Goal: Task Accomplishment & Management: Manage account settings

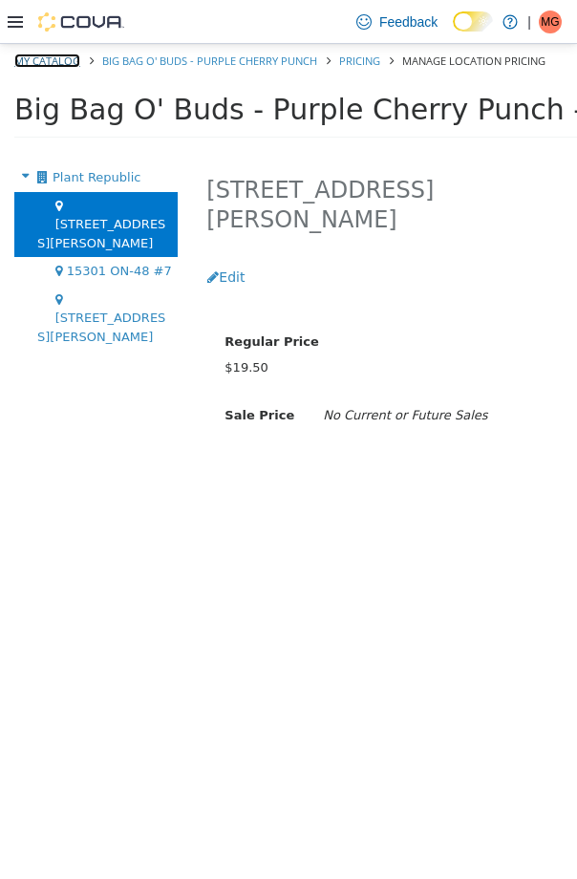
click at [54, 65] on link "My Catalog" at bounding box center [47, 60] width 66 height 14
select select "**********"
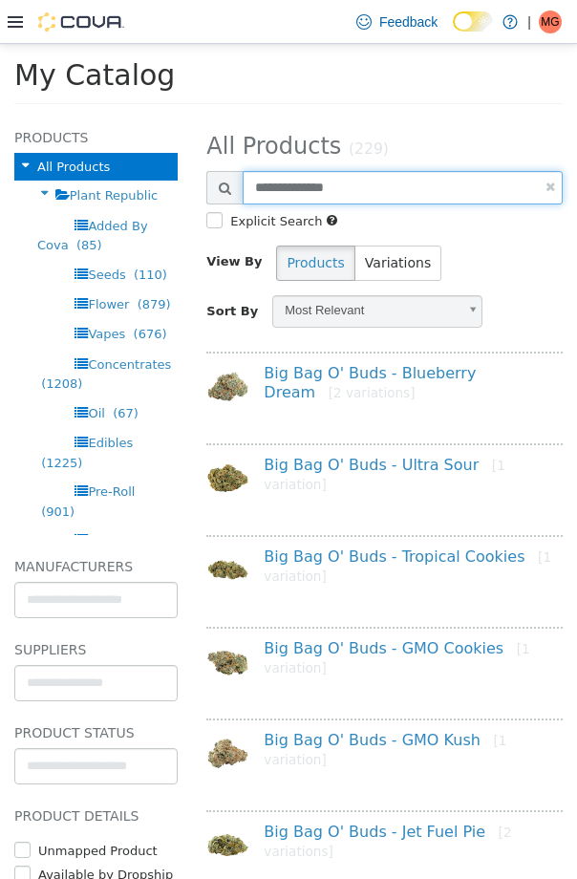
click at [341, 194] on input "**********" at bounding box center [403, 187] width 320 height 33
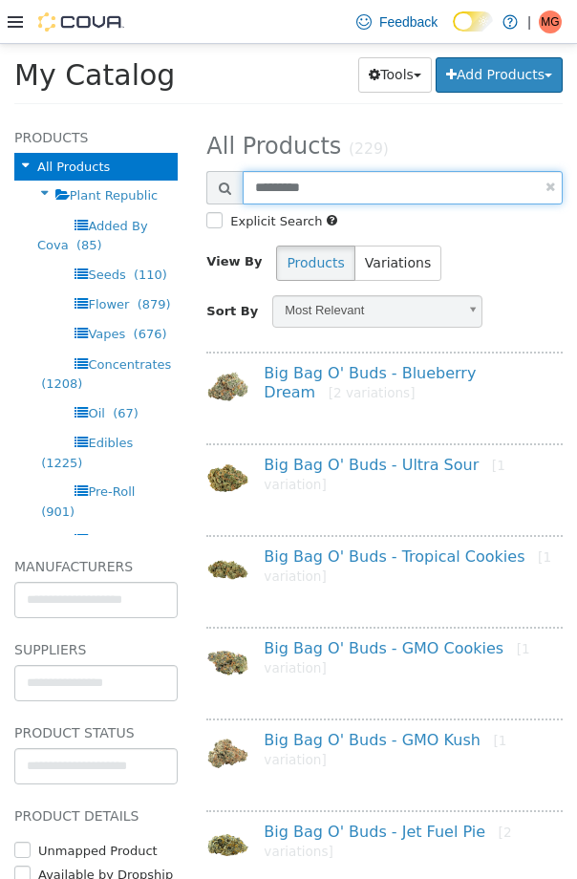
type input "*********"
select select "**********"
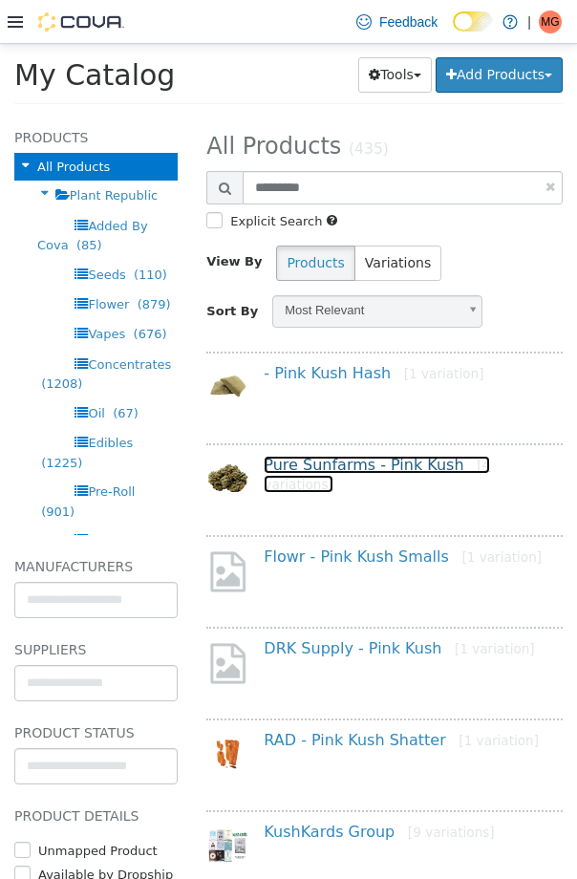
click at [344, 469] on link "Pure Sunfarms - Pink Kush [4 variations]" at bounding box center [377, 475] width 226 height 38
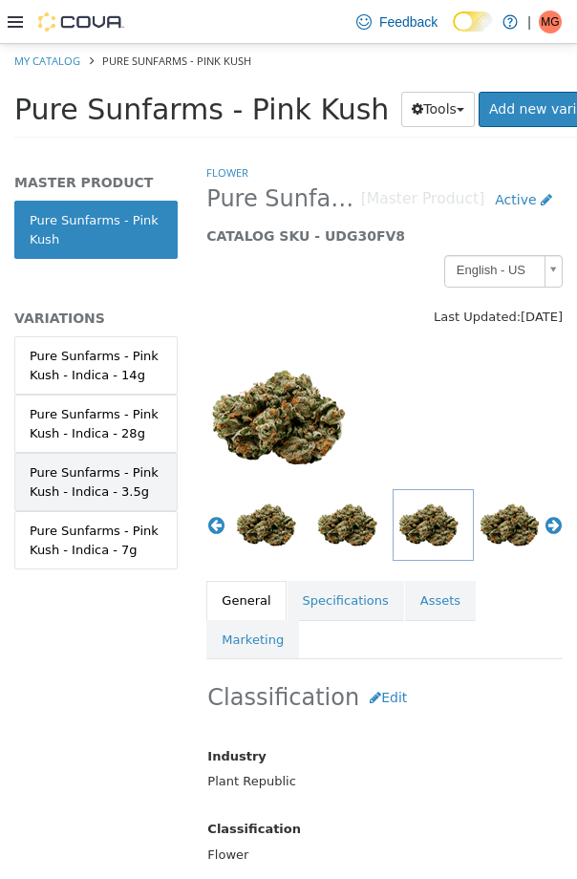
click at [110, 509] on link "Pure Sunfarms - Pink Kush - Indica - 3.5g" at bounding box center [95, 482] width 163 height 58
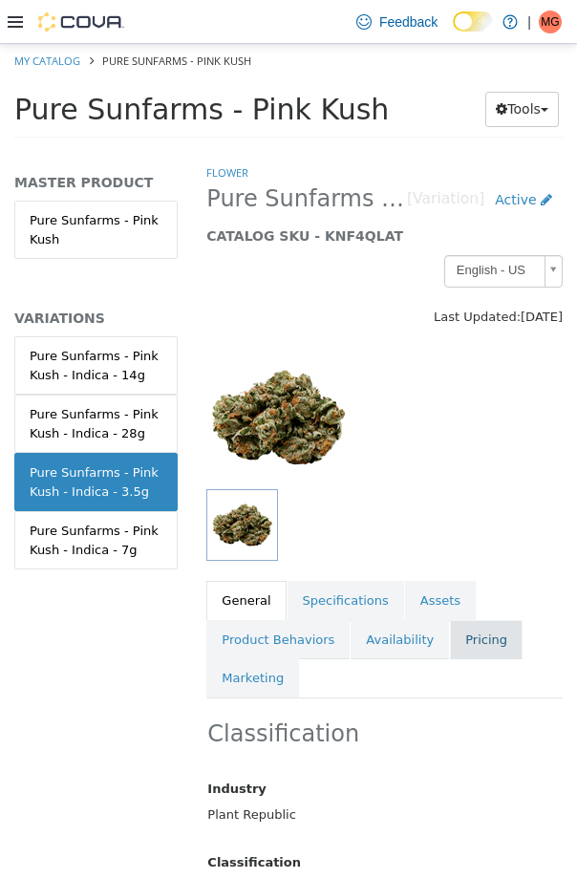
click at [457, 632] on link "Pricing" at bounding box center [486, 640] width 73 height 40
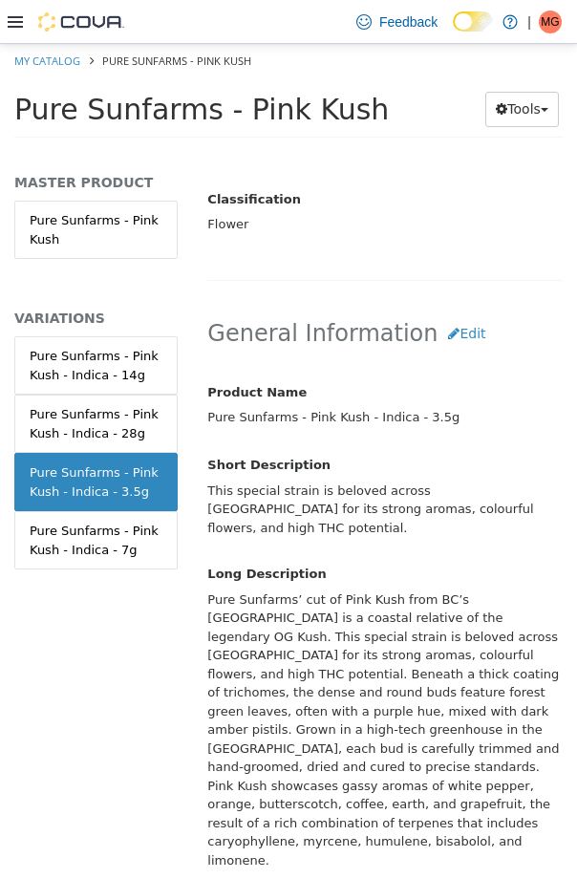
scroll to position [192, 0]
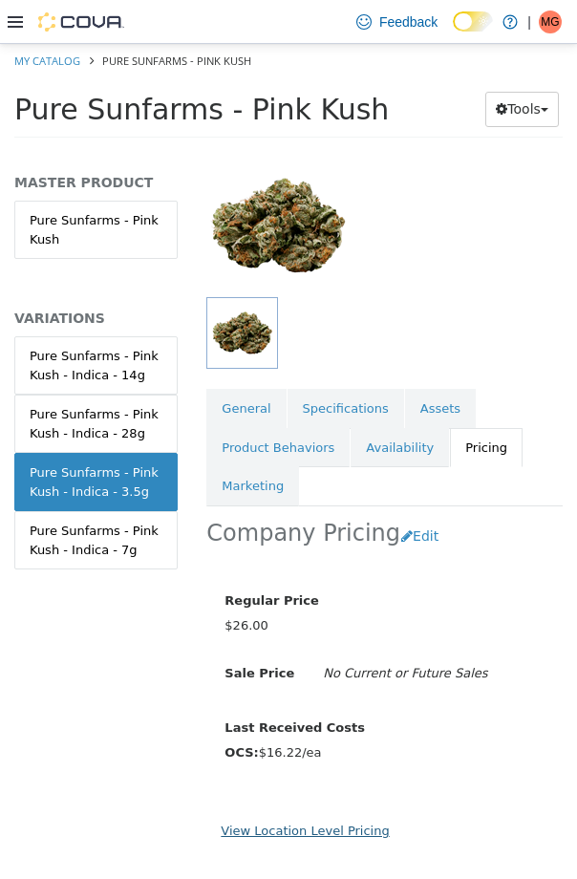
click at [307, 827] on link "View Location Level Pricing" at bounding box center [305, 830] width 168 height 14
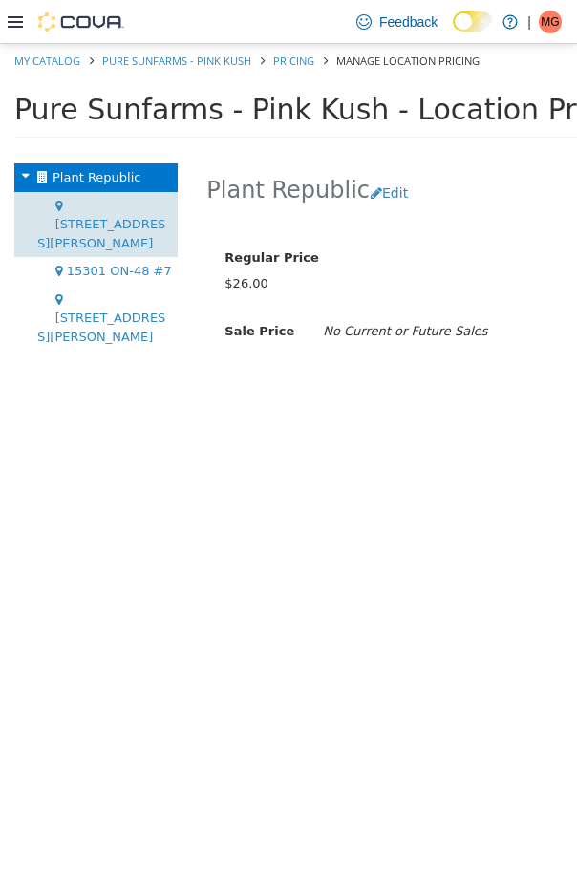
click at [98, 217] on span "[STREET_ADDRESS][PERSON_NAME]" at bounding box center [101, 233] width 128 height 33
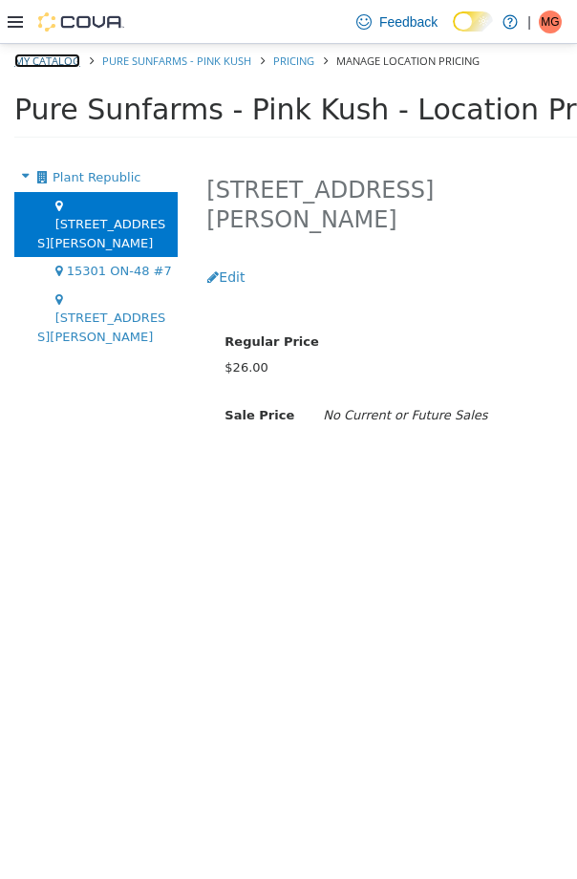
click at [56, 59] on link "My Catalog" at bounding box center [47, 60] width 66 height 14
select select "**********"
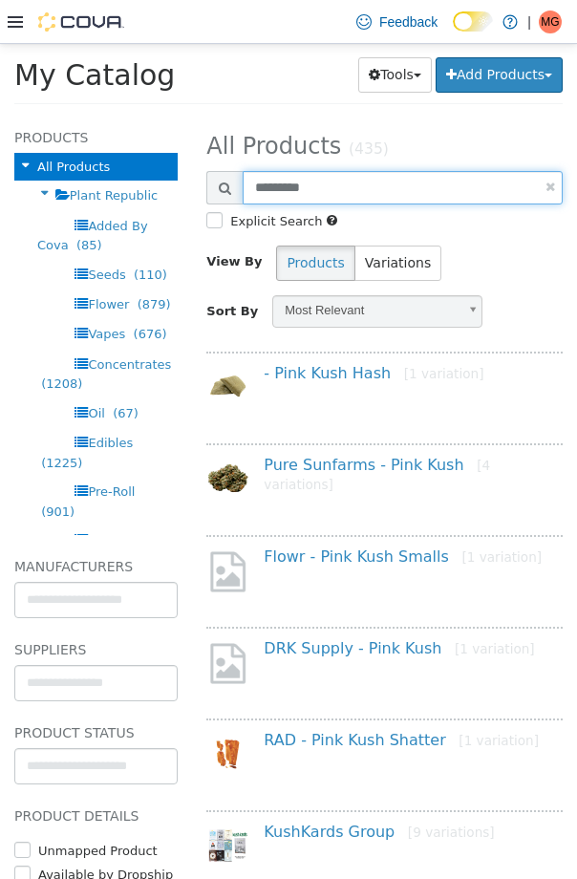
click at [339, 188] on input "*********" at bounding box center [403, 187] width 320 height 33
type input "**********"
select select "**********"
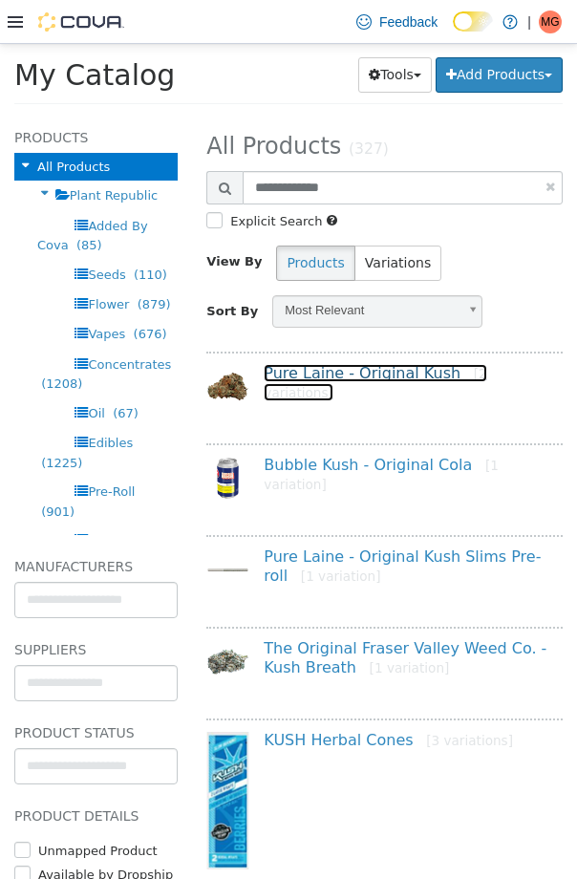
click at [358, 379] on link "Pure Laine - Original Kush [2 variations]" at bounding box center [375, 383] width 223 height 38
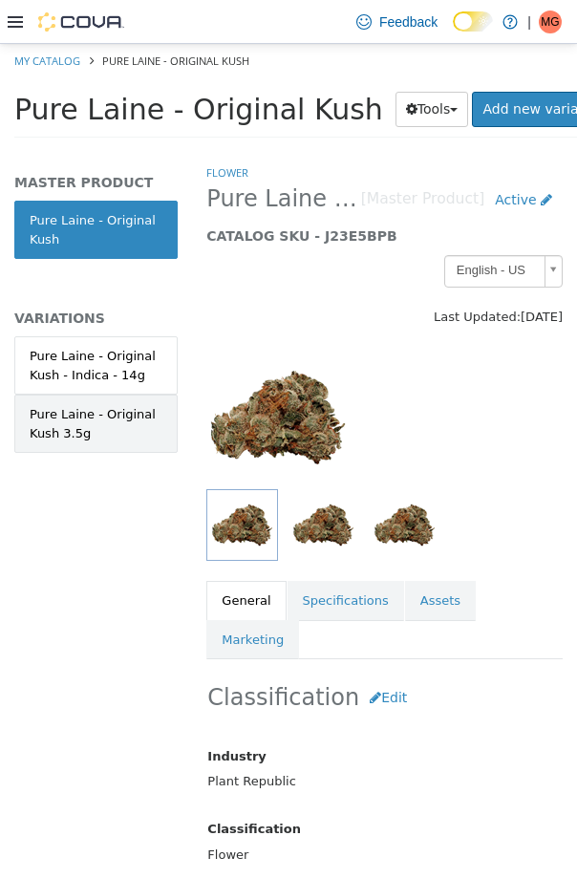
click at [84, 435] on div "Pure Laine - Original Kush 3.5g" at bounding box center [96, 423] width 133 height 37
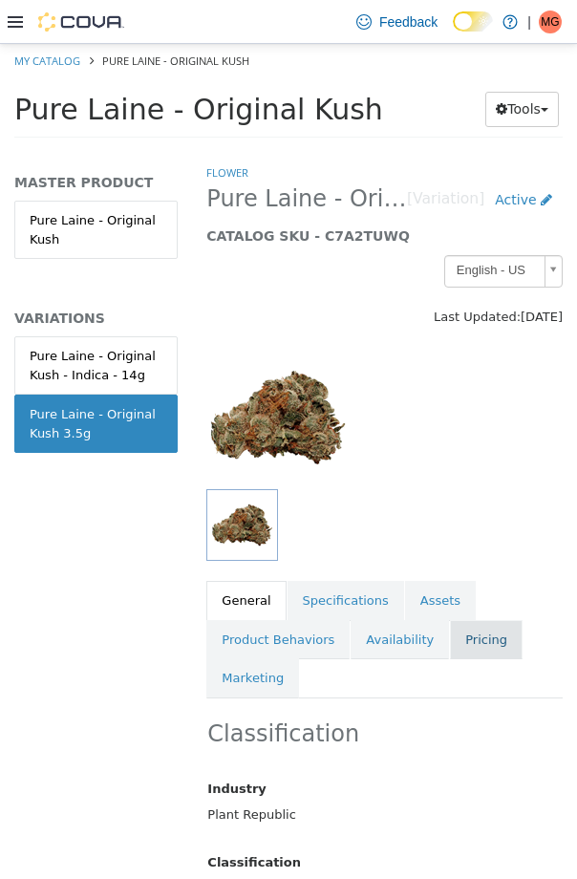
click at [461, 635] on link "Pricing" at bounding box center [486, 640] width 73 height 40
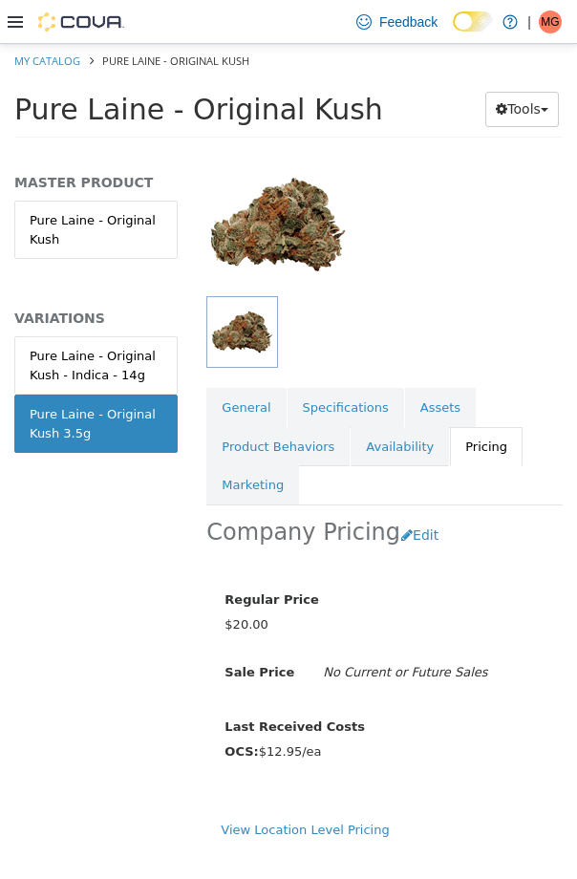
scroll to position [192, 0]
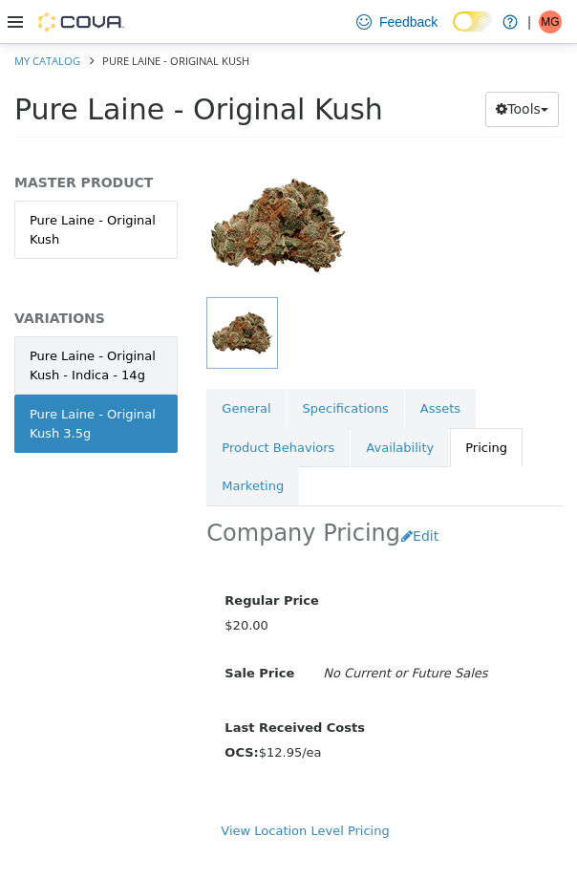
click at [96, 346] on link "Pure Laine - Original Kush - Indica - 14g" at bounding box center [95, 365] width 163 height 58
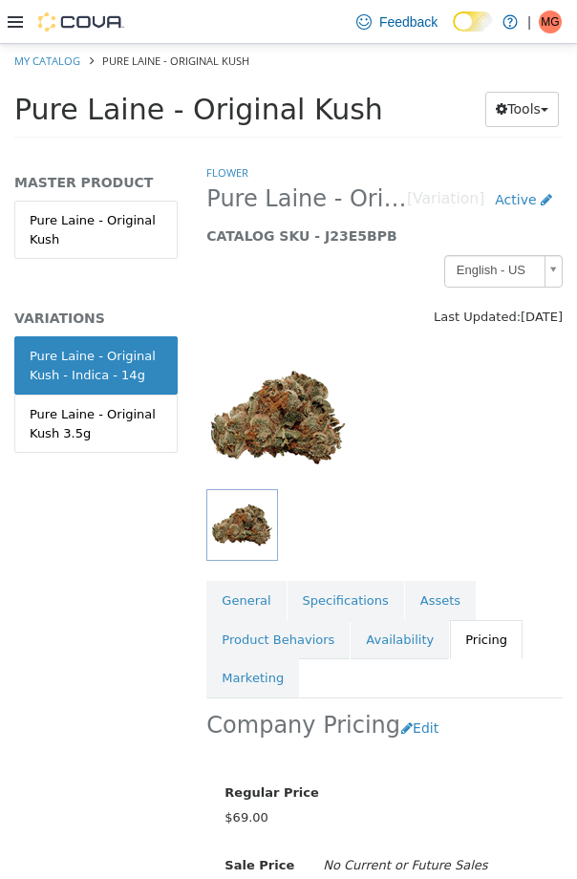
scroll to position [192, 0]
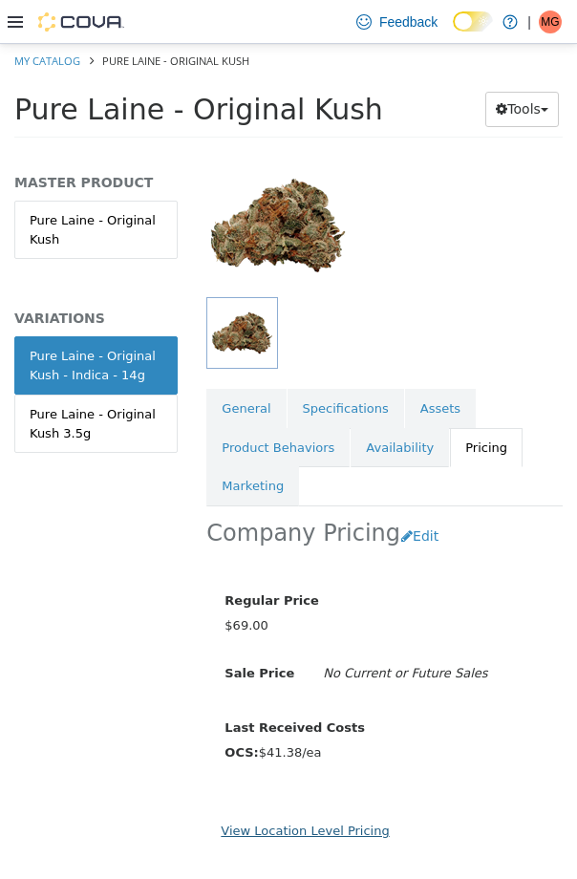
click at [334, 835] on link "View Location Level Pricing" at bounding box center [305, 830] width 168 height 14
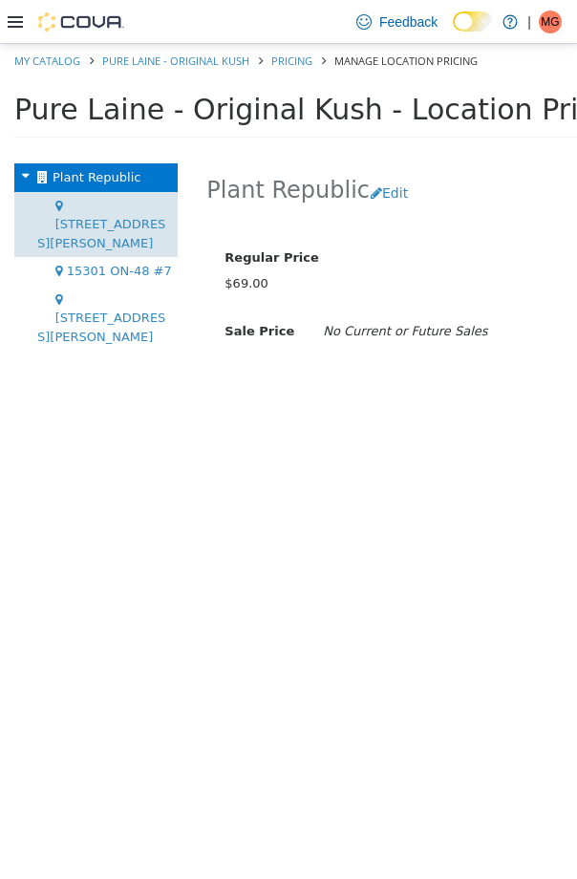
click at [125, 217] on span "[STREET_ADDRESS][PERSON_NAME]" at bounding box center [101, 233] width 128 height 33
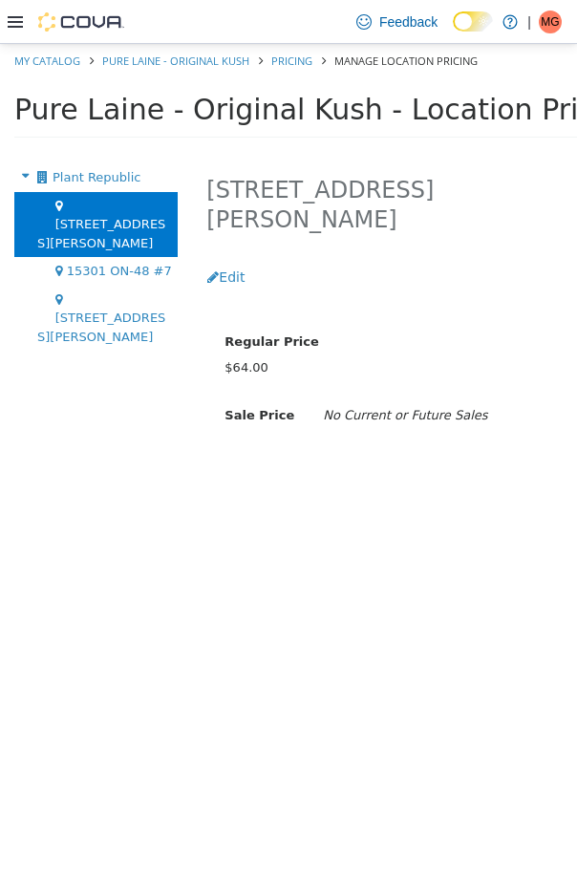
click at [57, 52] on li "My Catalog" at bounding box center [48, 60] width 69 height 17
click at [57, 59] on link "My Catalog" at bounding box center [47, 60] width 66 height 14
select select "**********"
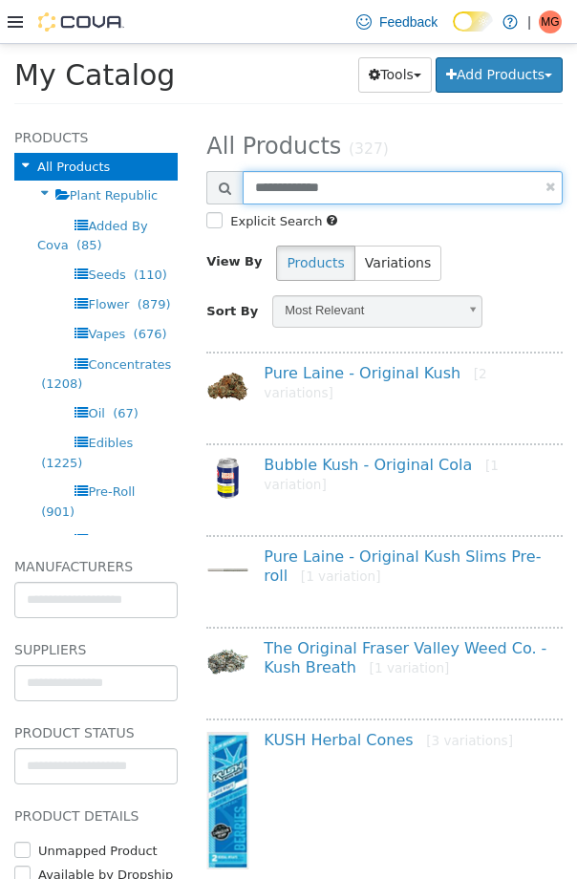
click at [302, 193] on input "**********" at bounding box center [403, 187] width 320 height 33
type input "**********"
select select "**********"
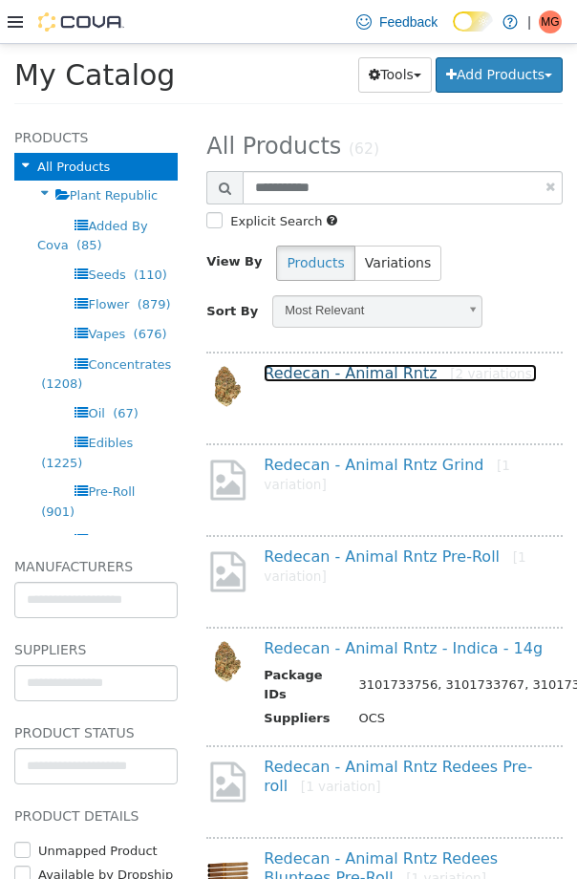
click at [373, 365] on link "Redecan - Animal Rntz [2 variations]" at bounding box center [400, 373] width 273 height 18
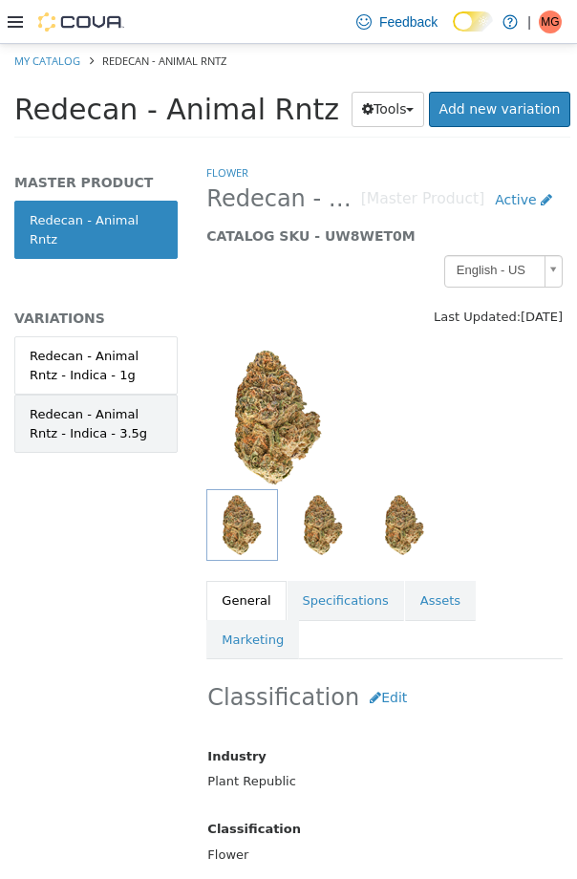
click at [89, 412] on div "Redecan - Animal Rntz - Indica - 3.5g" at bounding box center [96, 423] width 133 height 37
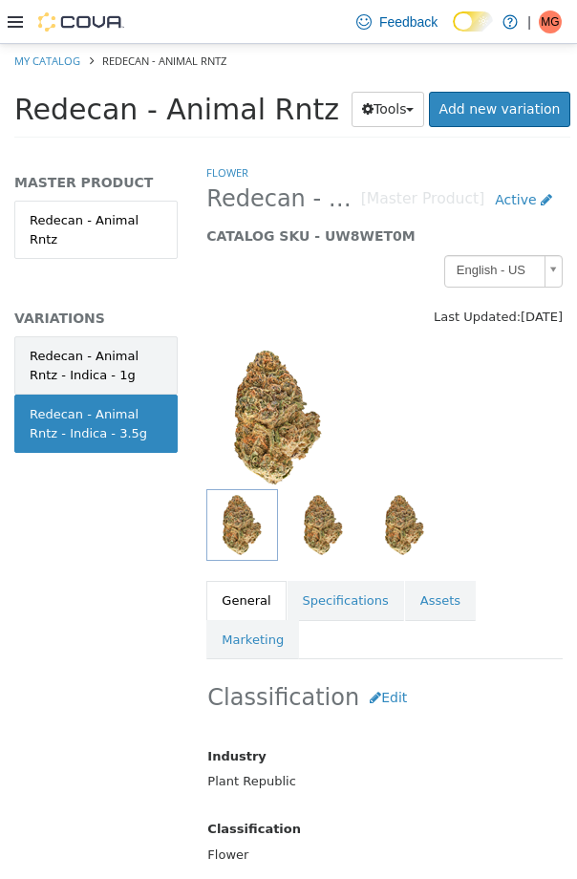
click at [86, 360] on div "Redecan - Animal Rntz - Indica - 1g" at bounding box center [96, 365] width 133 height 37
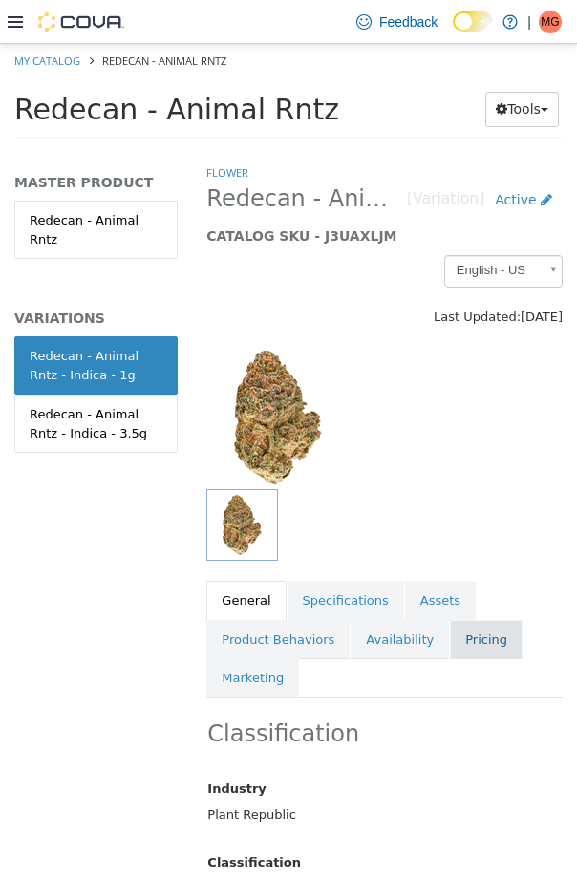
click at [468, 637] on link "Pricing" at bounding box center [486, 640] width 73 height 40
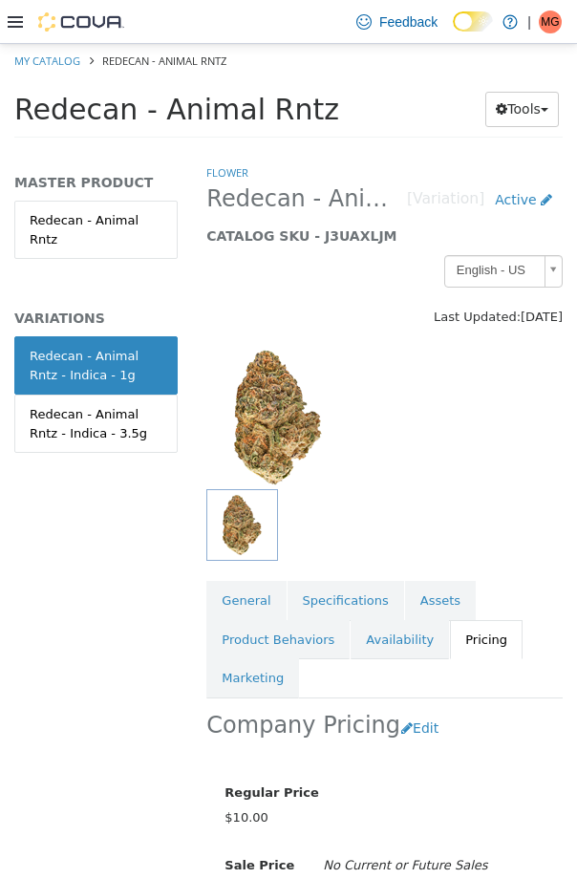
scroll to position [192, 0]
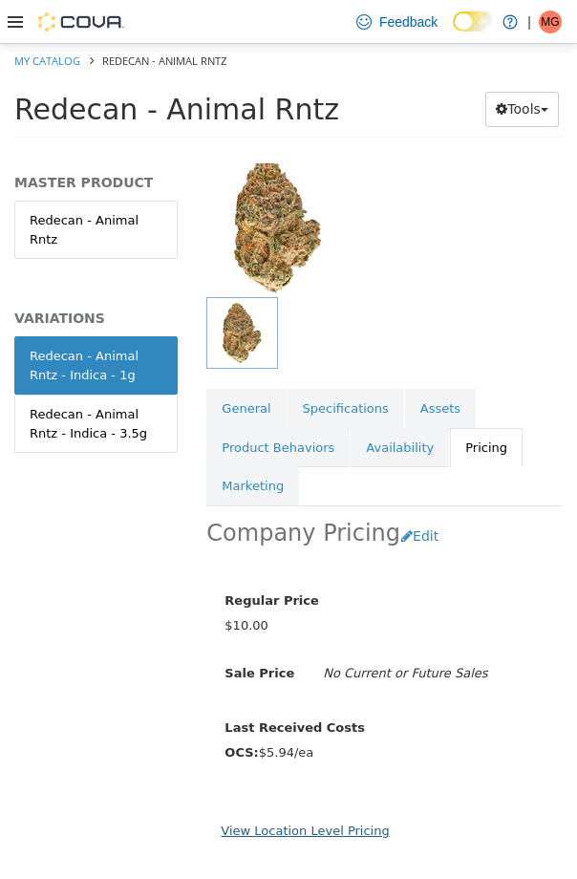
click at [271, 828] on link "View Location Level Pricing" at bounding box center [305, 830] width 168 height 14
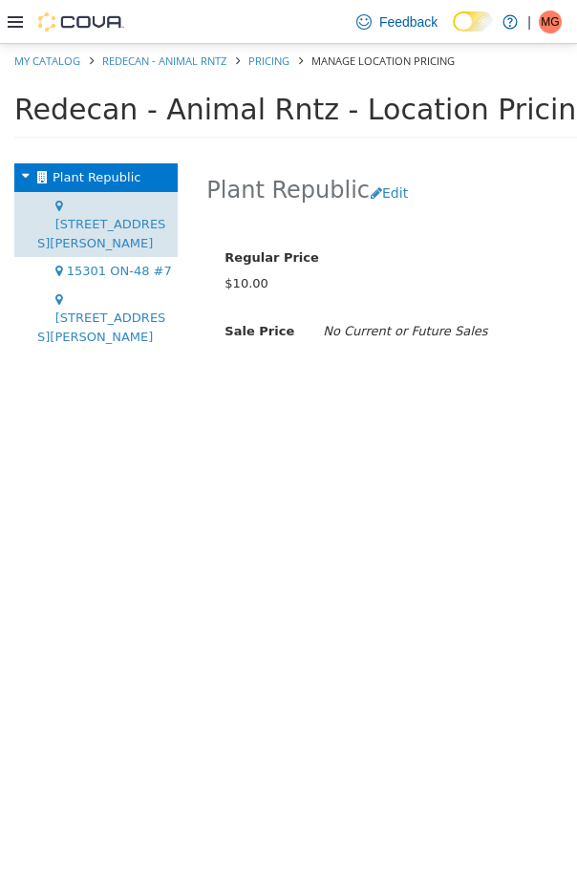
click at [107, 217] on span "[STREET_ADDRESS][PERSON_NAME]" at bounding box center [101, 233] width 128 height 33
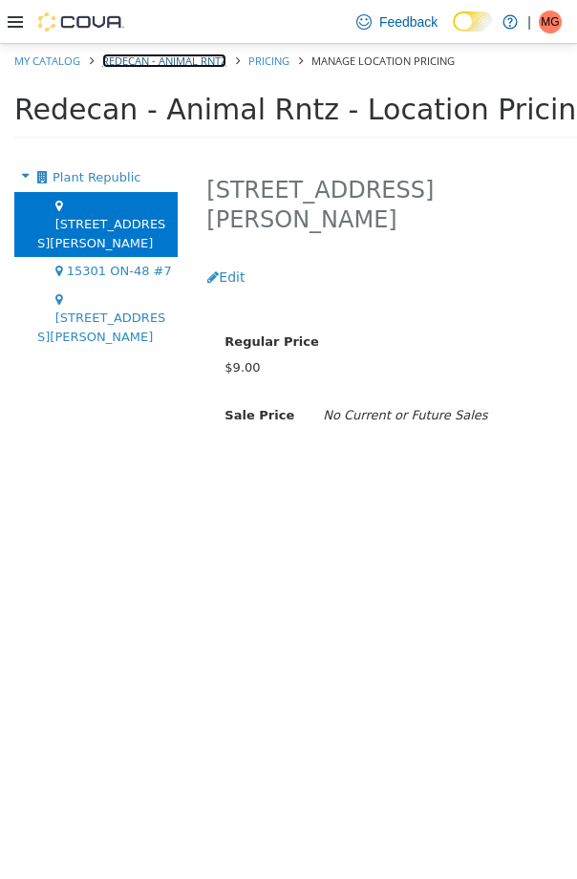
click at [212, 62] on link "Redecan - Animal Rntz" at bounding box center [164, 60] width 124 height 14
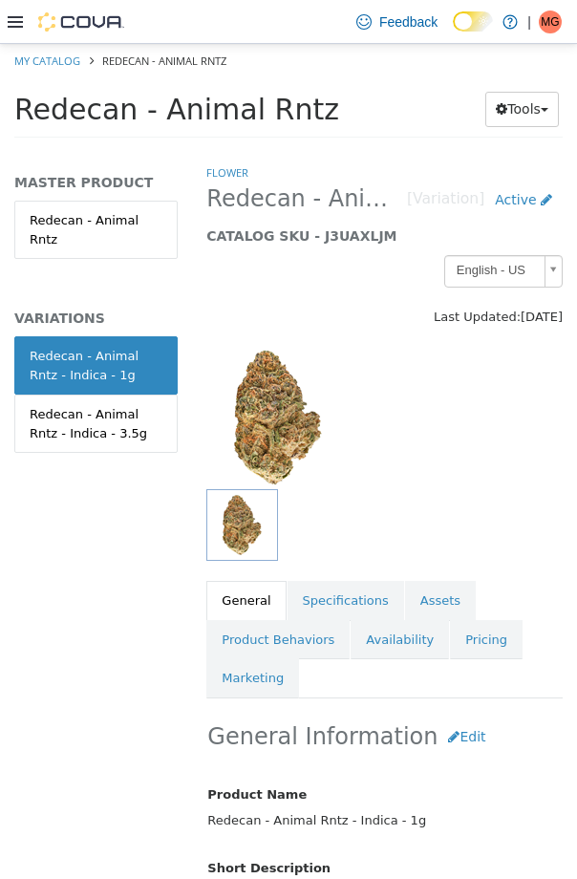
click at [119, 426] on link "Redecan - Animal Rntz - Indica - 3.5g" at bounding box center [95, 423] width 163 height 58
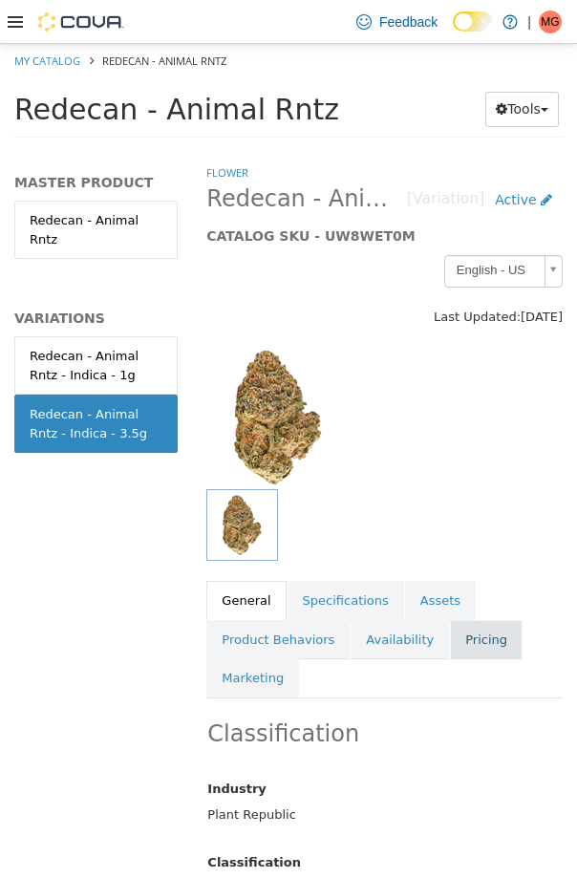
click at [458, 635] on link "Pricing" at bounding box center [486, 640] width 73 height 40
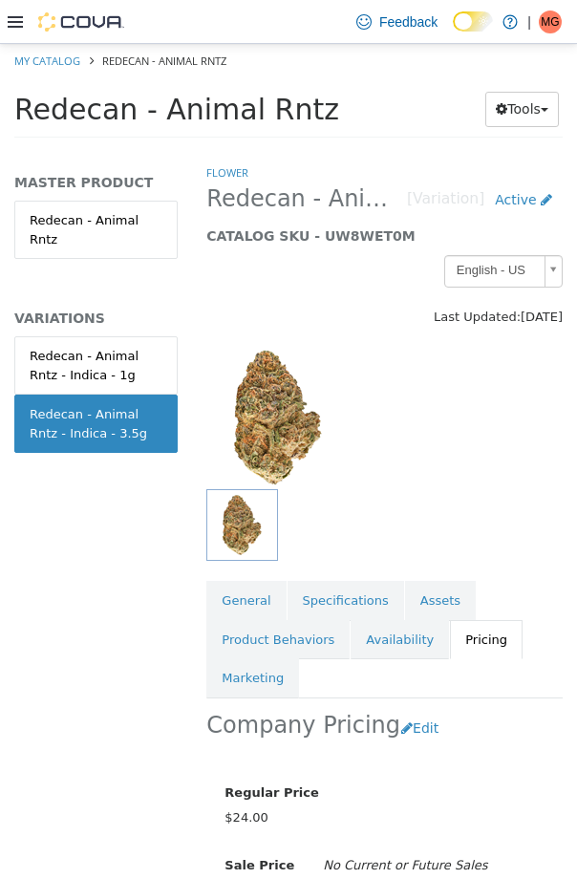
scroll to position [192, 0]
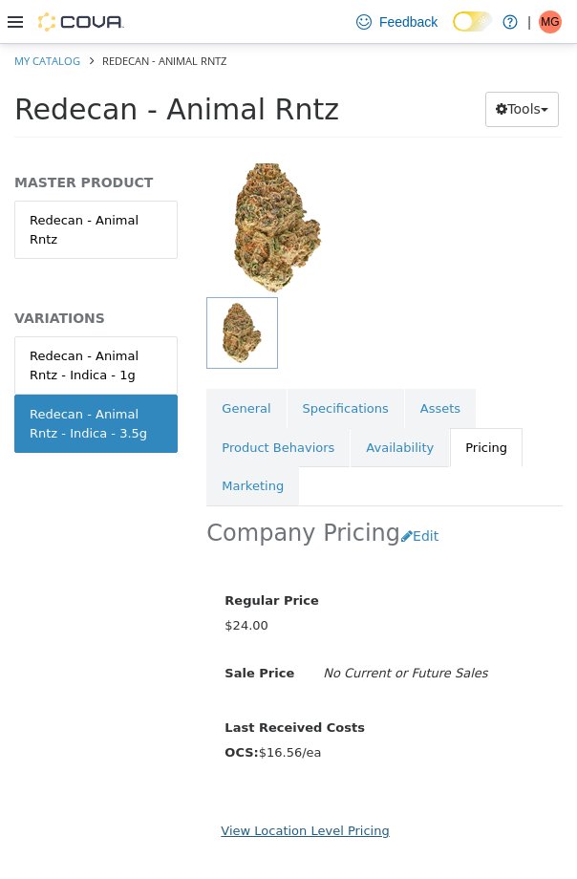
click at [352, 831] on link "View Location Level Pricing" at bounding box center [305, 830] width 168 height 14
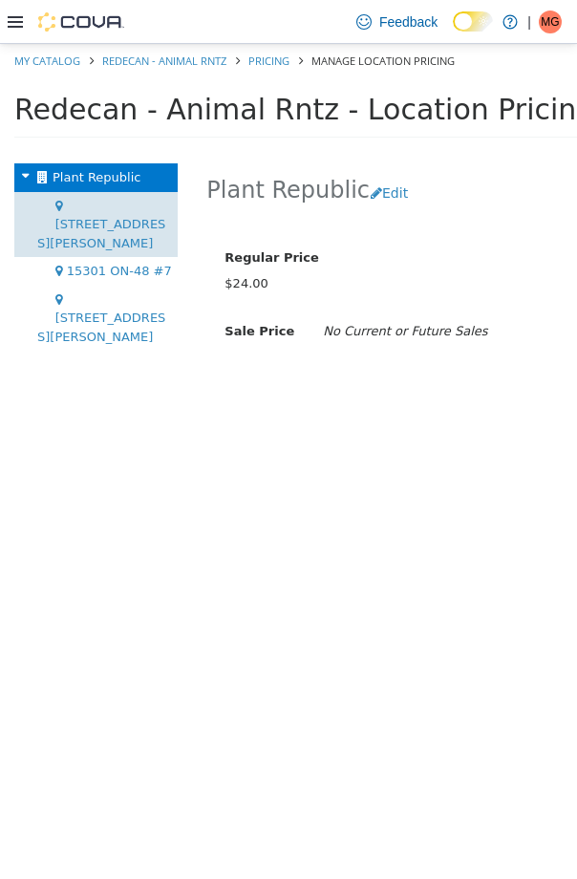
click at [100, 217] on span "[STREET_ADDRESS][PERSON_NAME]" at bounding box center [101, 233] width 128 height 33
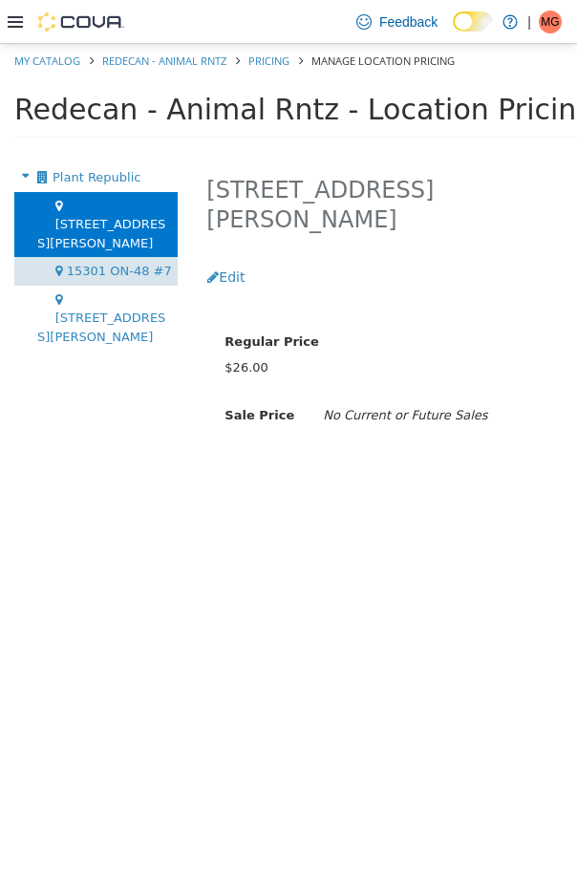
click at [101, 257] on div "15301 ON-48 #7" at bounding box center [95, 271] width 163 height 29
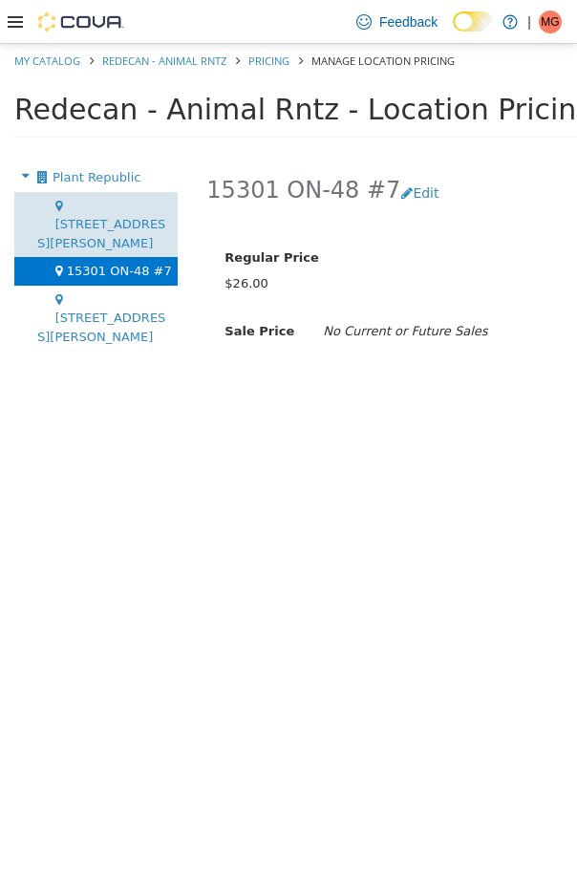
click at [107, 215] on div "[STREET_ADDRESS][PERSON_NAME]" at bounding box center [95, 225] width 163 height 66
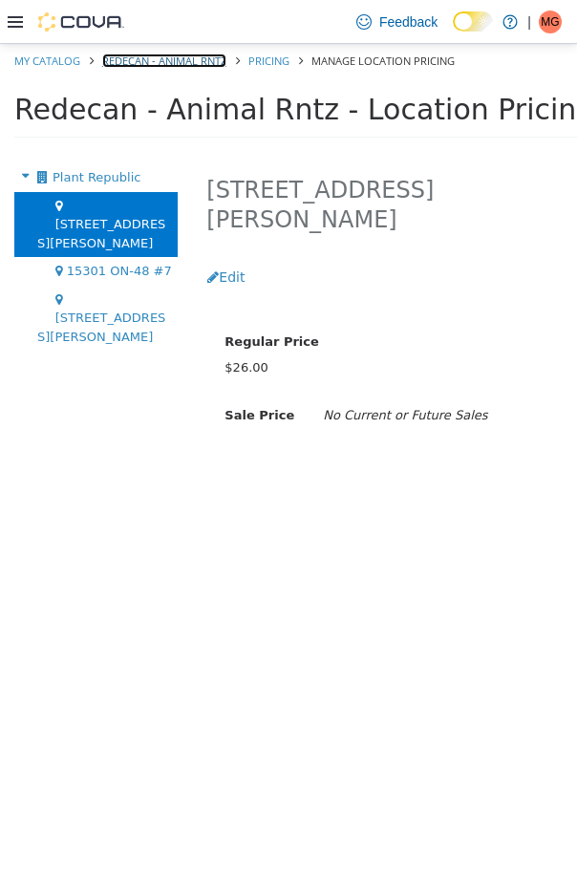
click at [191, 63] on link "Redecan - Animal Rntz" at bounding box center [164, 60] width 124 height 14
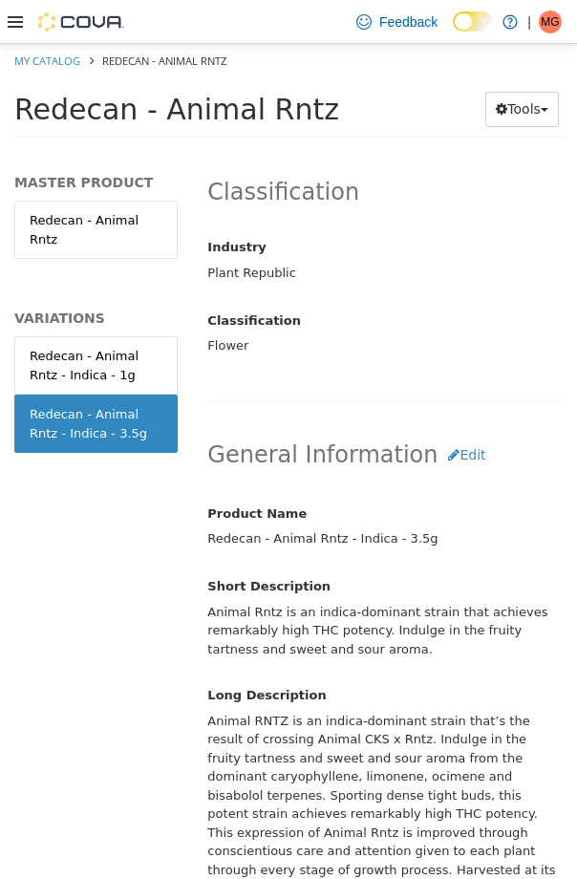
scroll to position [422, 0]
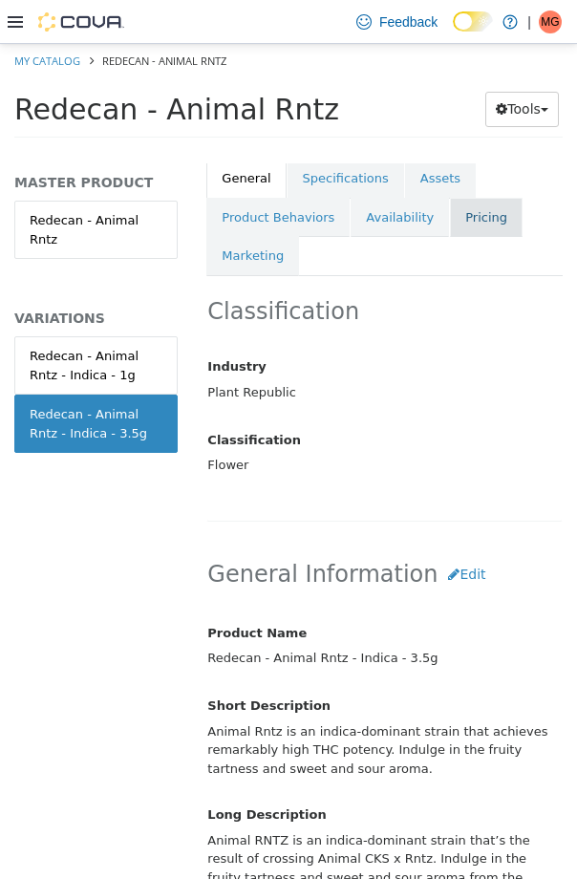
click at [483, 232] on link "Pricing" at bounding box center [486, 218] width 73 height 40
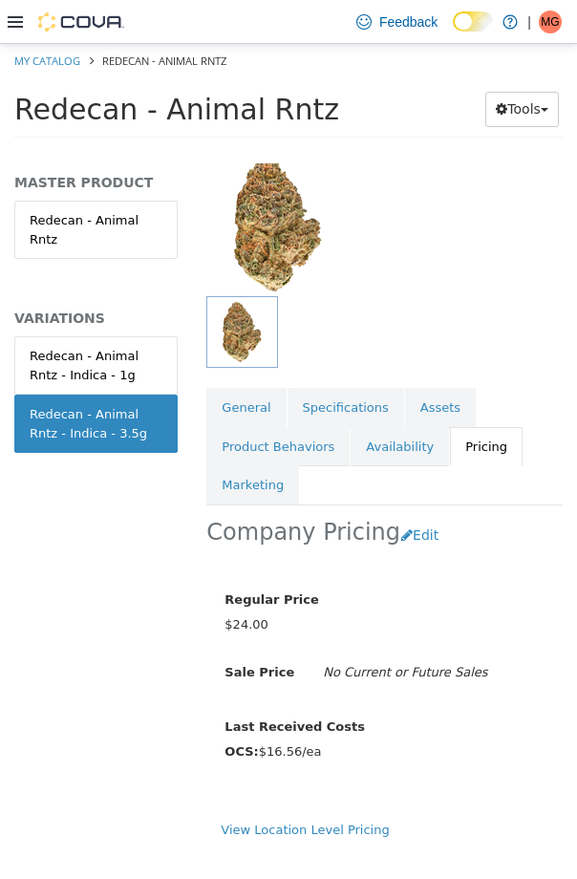
scroll to position [192, 0]
click at [68, 61] on link "My Catalog" at bounding box center [47, 60] width 66 height 14
select select "**********"
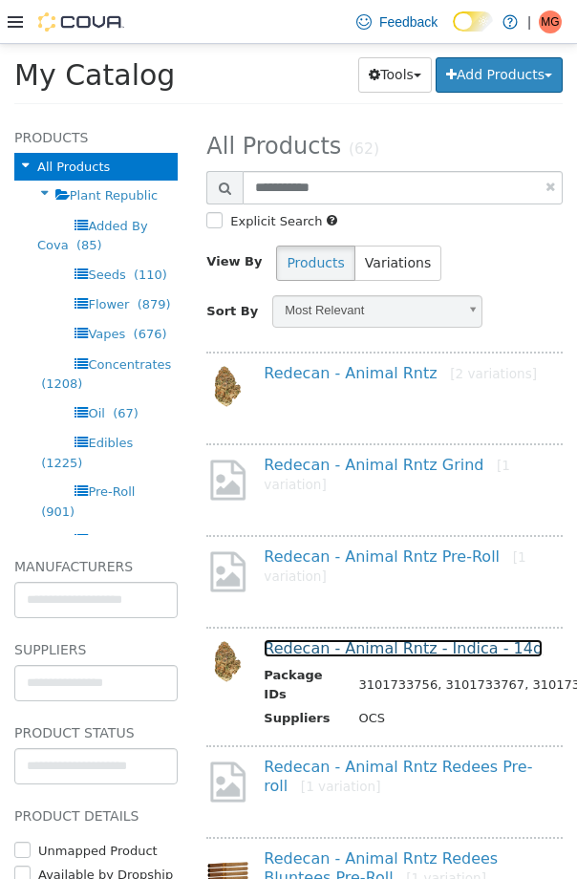
click at [362, 639] on link "Redecan - Animal Rntz - Indica - 14g" at bounding box center [403, 648] width 279 height 18
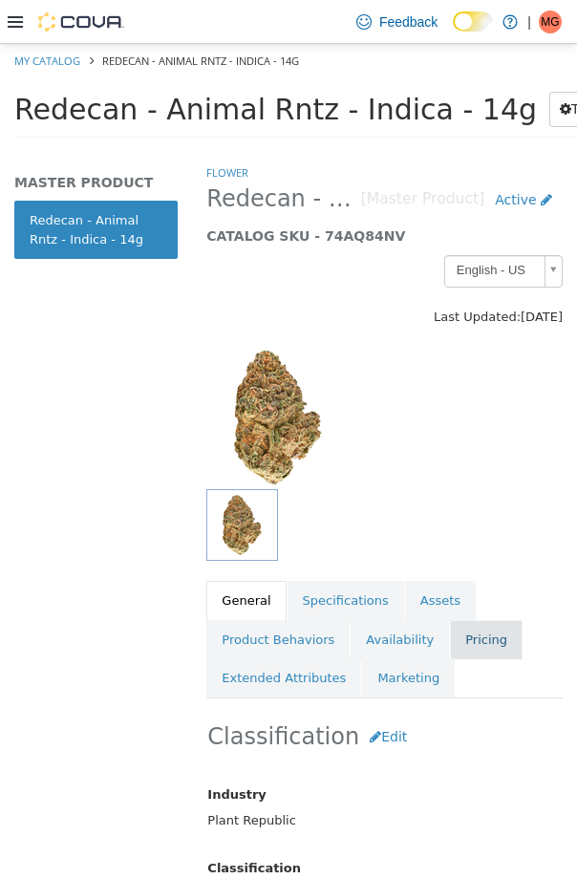
click at [460, 636] on link "Pricing" at bounding box center [486, 640] width 73 height 40
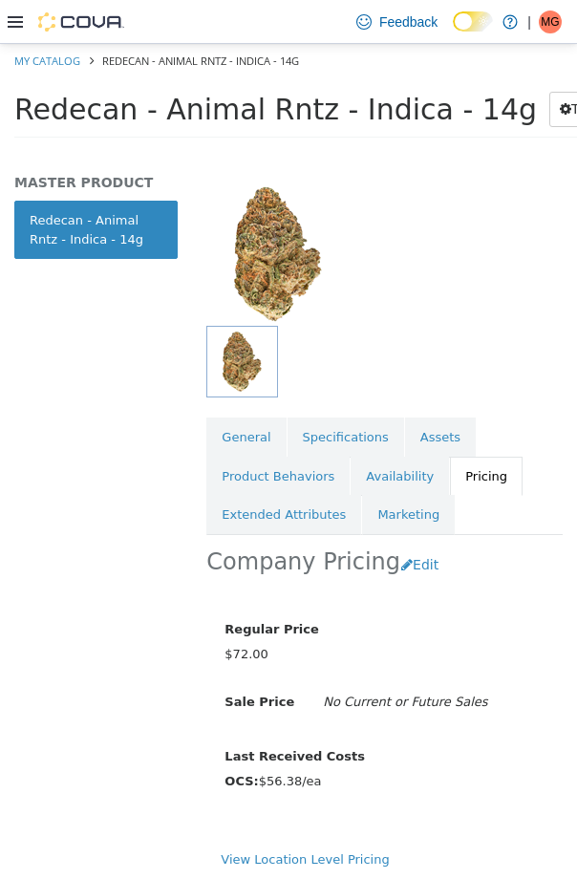
scroll to position [192, 0]
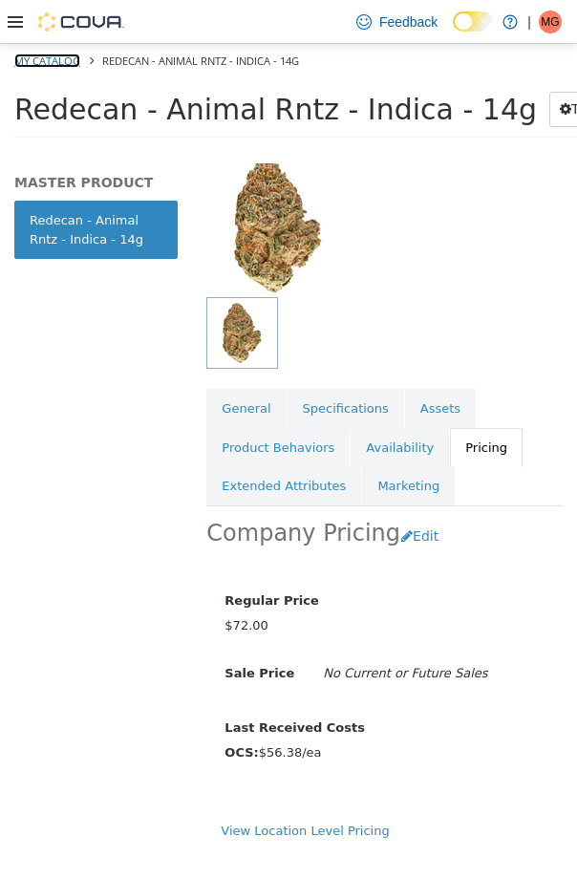
click at [48, 61] on link "My Catalog" at bounding box center [47, 60] width 66 height 14
select select "**********"
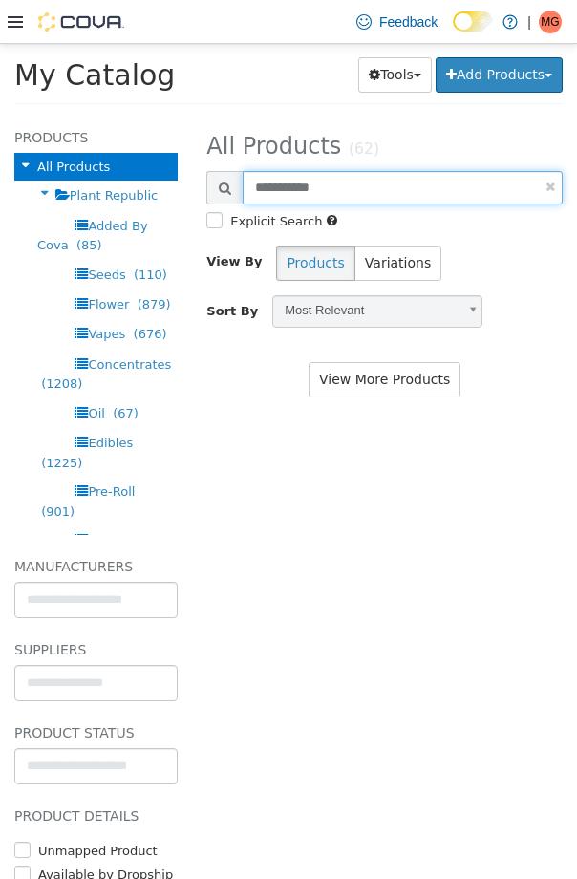
click at [350, 181] on input "**********" at bounding box center [403, 187] width 320 height 33
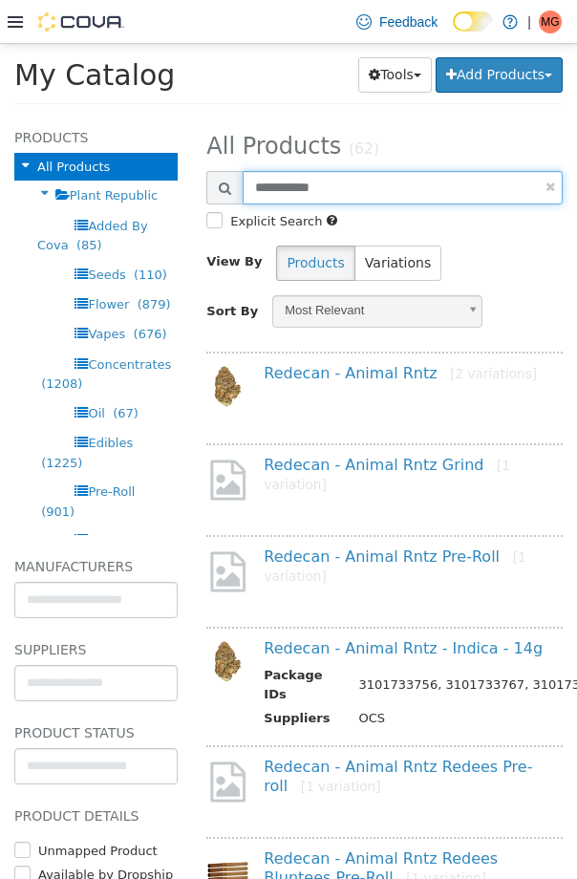
click at [350, 182] on input "**********" at bounding box center [403, 187] width 320 height 33
type input "*****"
select select "**********"
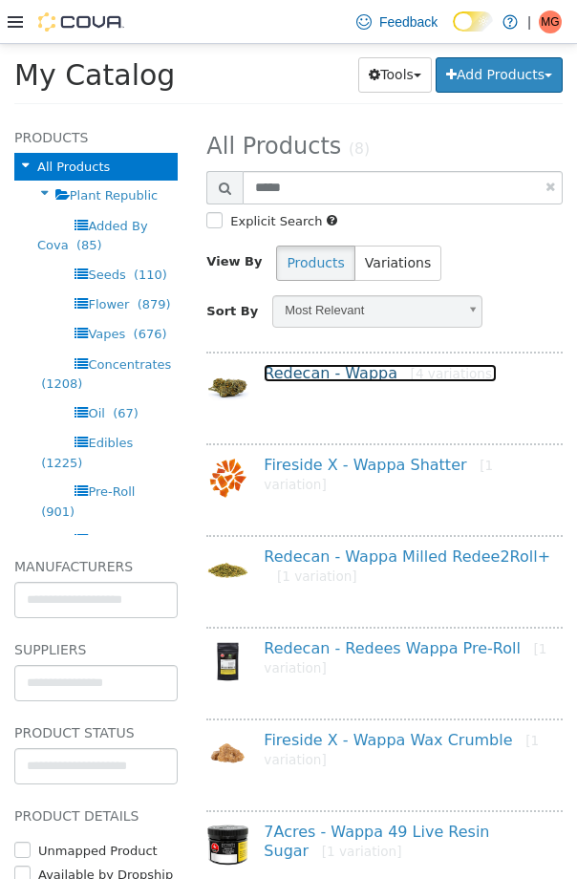
click at [339, 367] on link "Redecan - Wappa [4 variations]" at bounding box center [380, 373] width 233 height 18
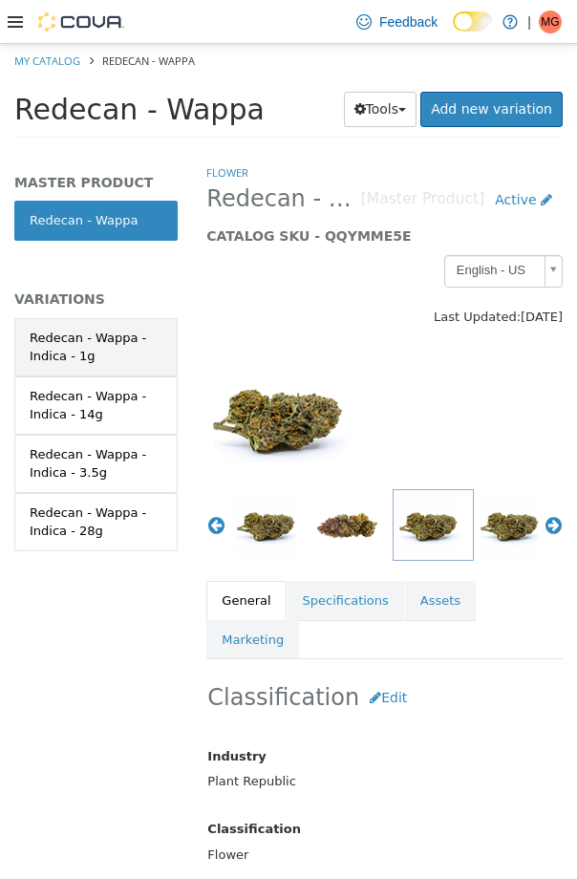
click at [84, 351] on div "Redecan - Wappa - Indica - 1g" at bounding box center [96, 347] width 133 height 37
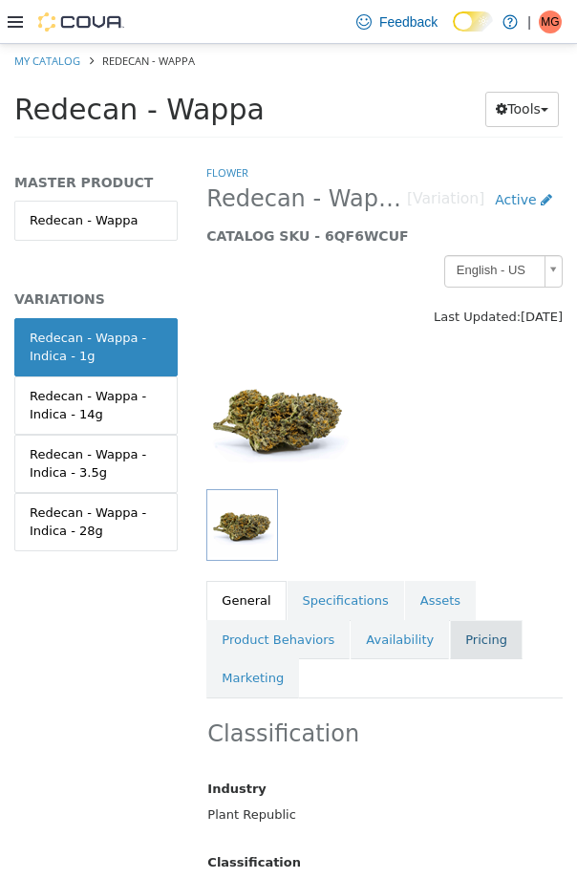
click at [463, 638] on link "Pricing" at bounding box center [486, 640] width 73 height 40
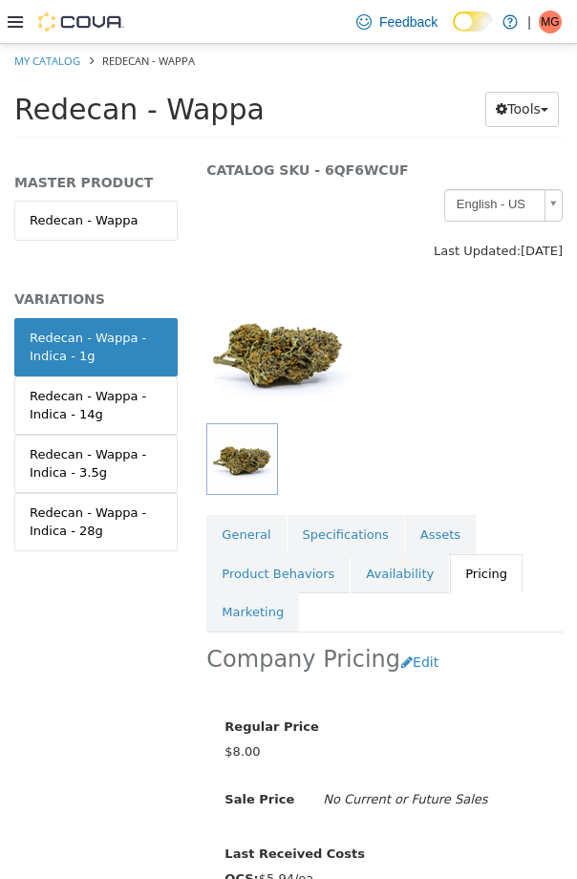
scroll to position [192, 0]
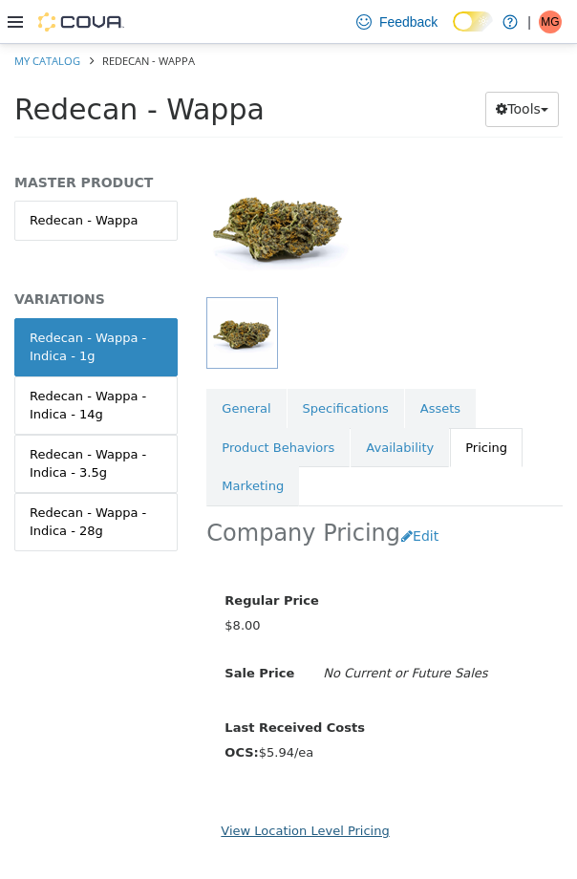
click at [334, 833] on link "View Location Level Pricing" at bounding box center [305, 830] width 168 height 14
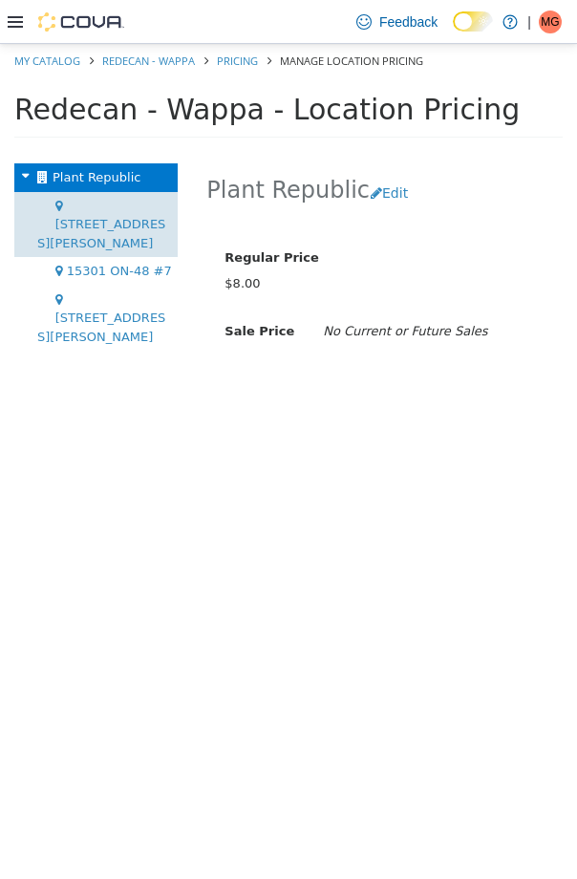
click at [92, 217] on span "[STREET_ADDRESS][PERSON_NAME]" at bounding box center [101, 233] width 128 height 33
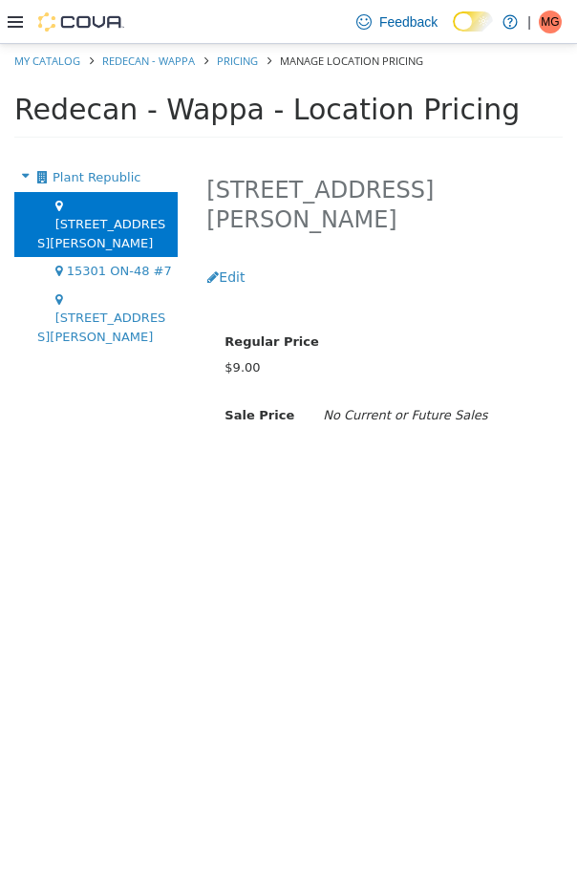
click at [174, 71] on ol "My Catalog Redecan - Wappa Pricing Manage Location Pricing" at bounding box center [288, 61] width 577 height 34
click at [171, 62] on link "Redecan - Wappa" at bounding box center [148, 60] width 93 height 14
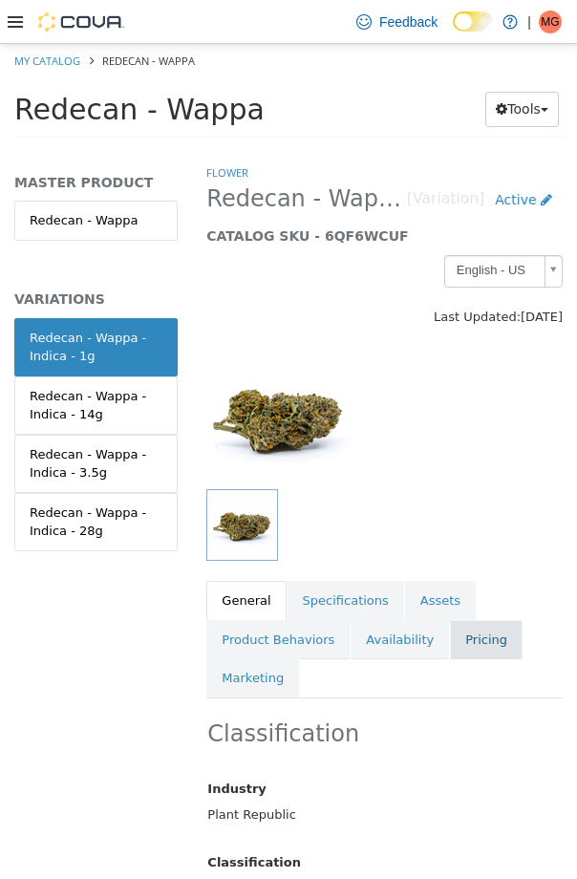
click at [467, 649] on link "Pricing" at bounding box center [486, 640] width 73 height 40
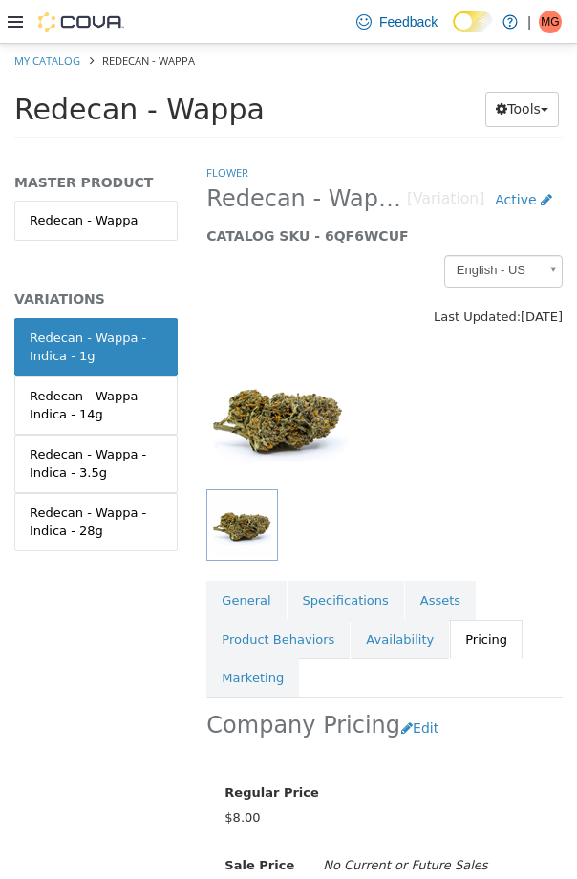
scroll to position [192, 0]
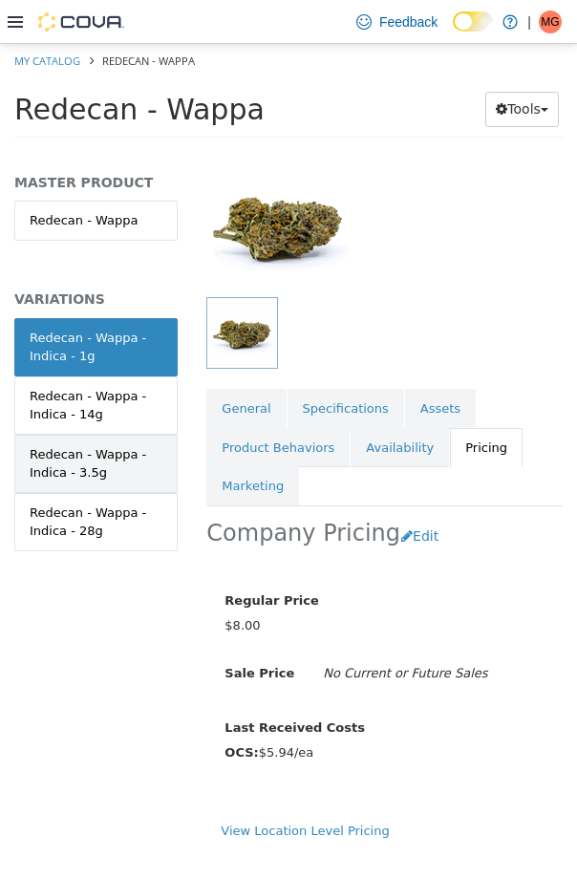
click at [112, 479] on div "Redecan - Wappa - Indica - 3.5g" at bounding box center [96, 463] width 133 height 37
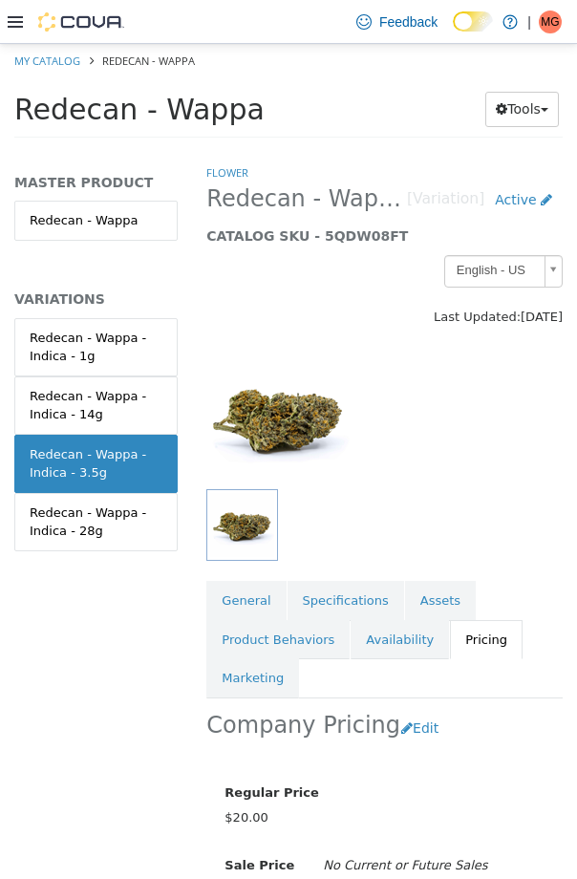
scroll to position [192, 0]
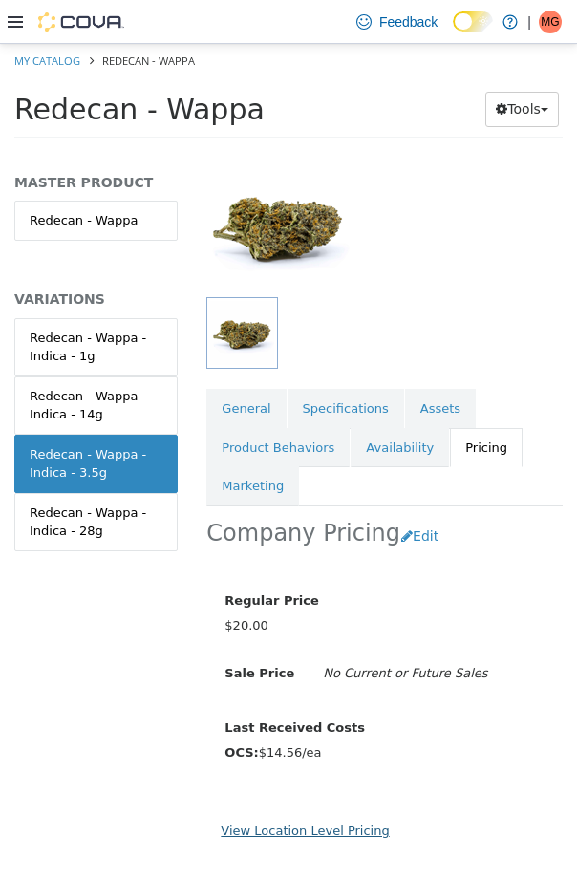
click at [260, 824] on link "View Location Level Pricing" at bounding box center [305, 830] width 168 height 14
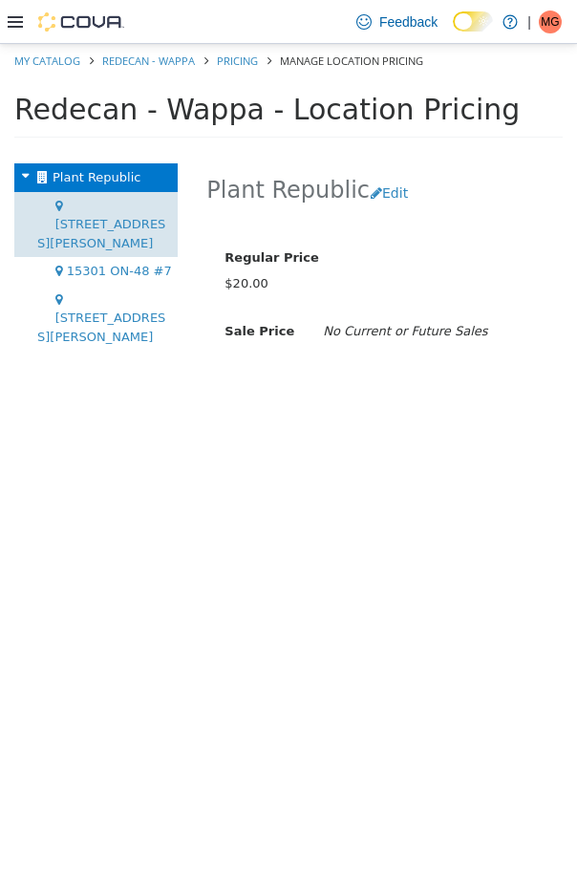
click at [88, 193] on div "[STREET_ADDRESS][PERSON_NAME]" at bounding box center [95, 225] width 163 height 66
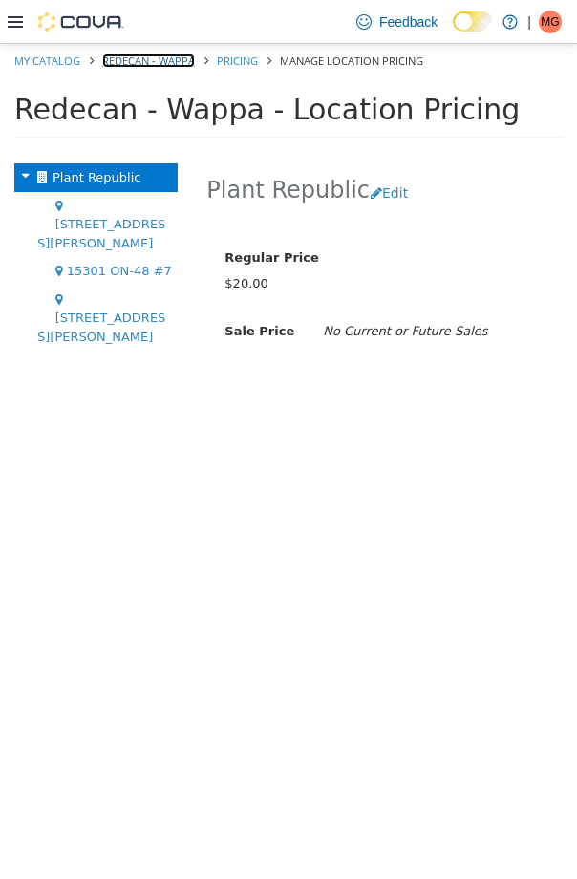
click at [135, 63] on link "Redecan - Wappa" at bounding box center [148, 60] width 93 height 14
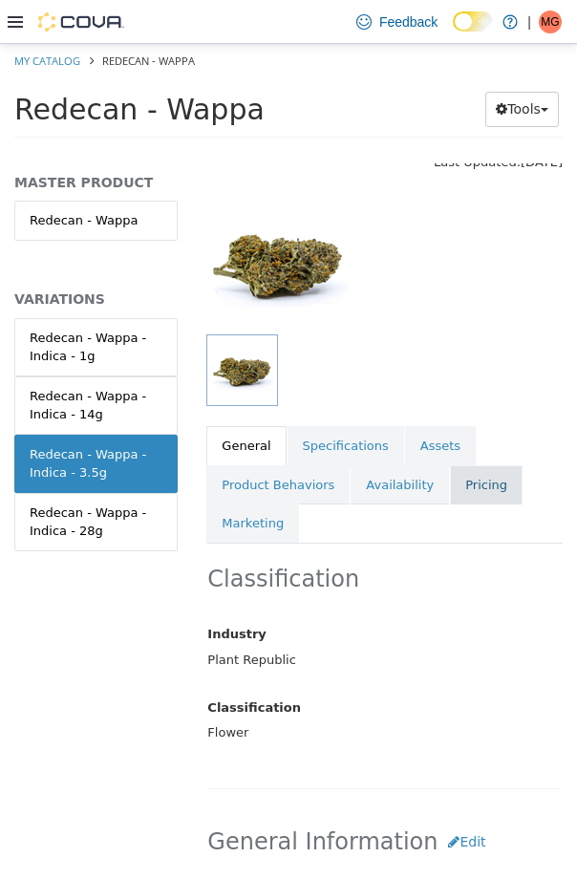
click at [475, 500] on link "Pricing" at bounding box center [486, 485] width 73 height 40
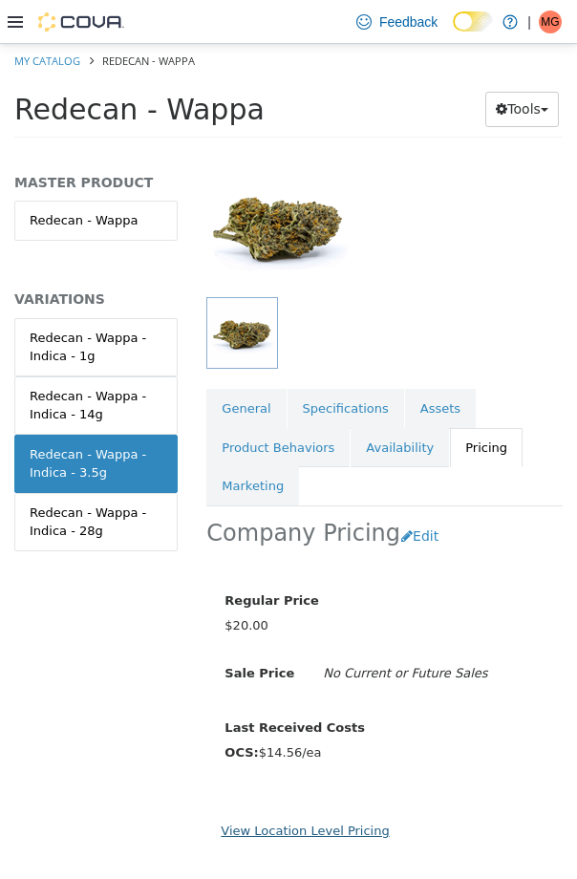
click at [316, 828] on link "View Location Level Pricing" at bounding box center [305, 830] width 168 height 14
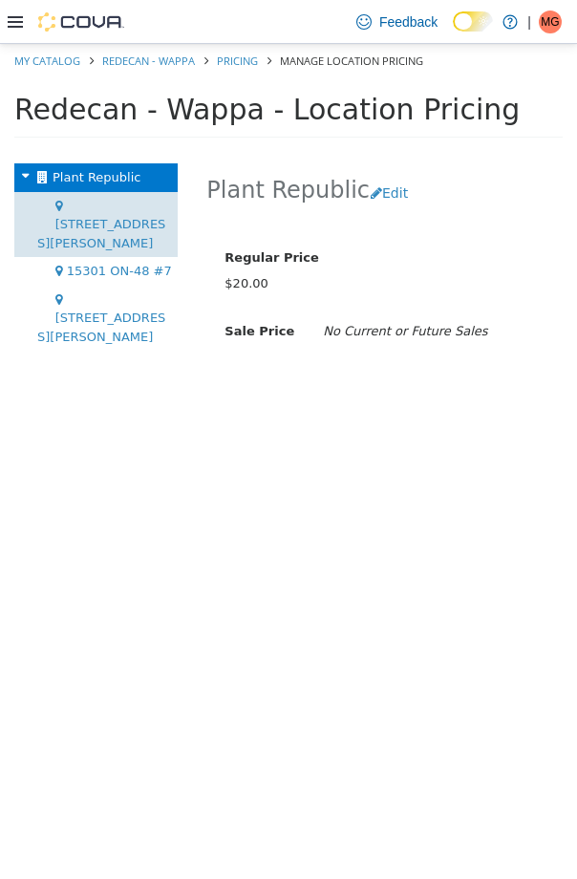
click at [95, 217] on span "[STREET_ADDRESS][PERSON_NAME]" at bounding box center [101, 233] width 128 height 33
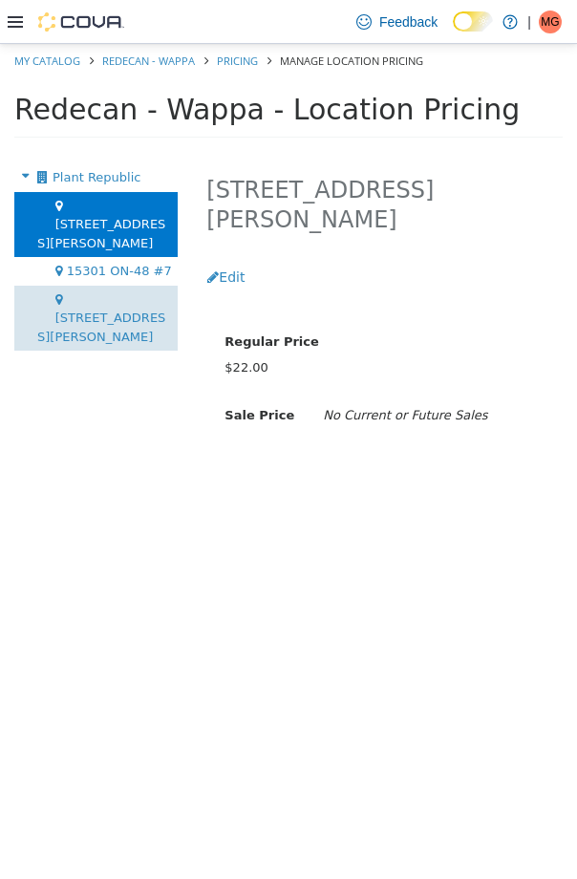
click at [102, 286] on div "[STREET_ADDRESS][PERSON_NAME]" at bounding box center [95, 319] width 163 height 66
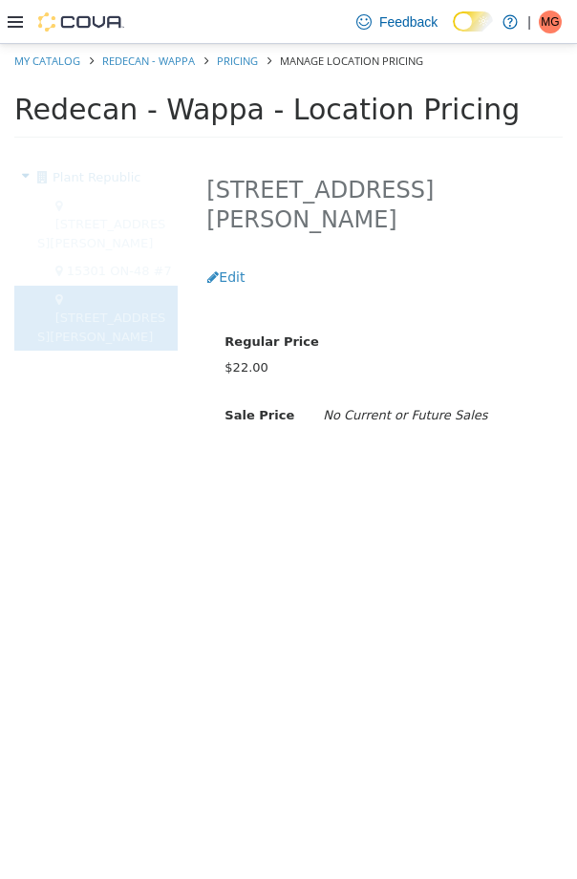
click at [101, 264] on span "15301 ON-48 #7" at bounding box center [119, 271] width 105 height 14
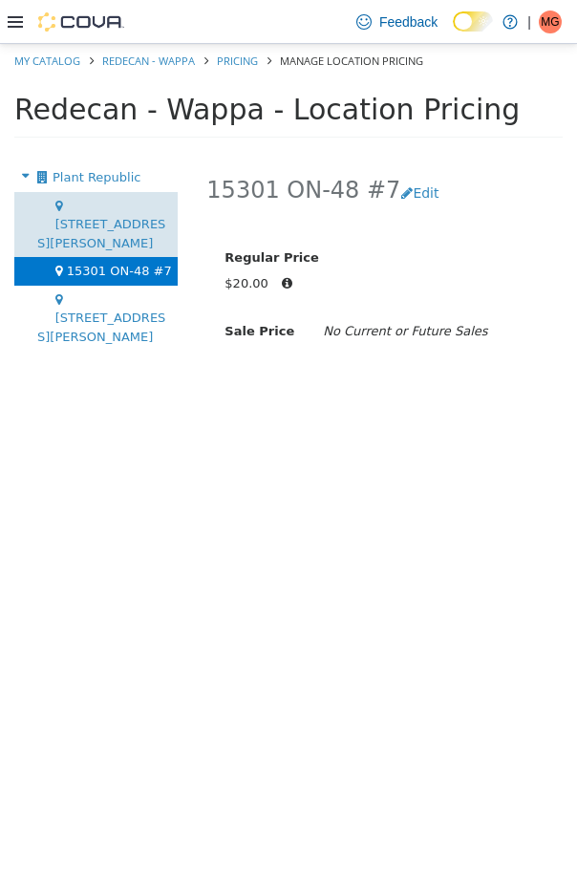
click at [102, 216] on div "[STREET_ADDRESS][PERSON_NAME]" at bounding box center [95, 225] width 163 height 66
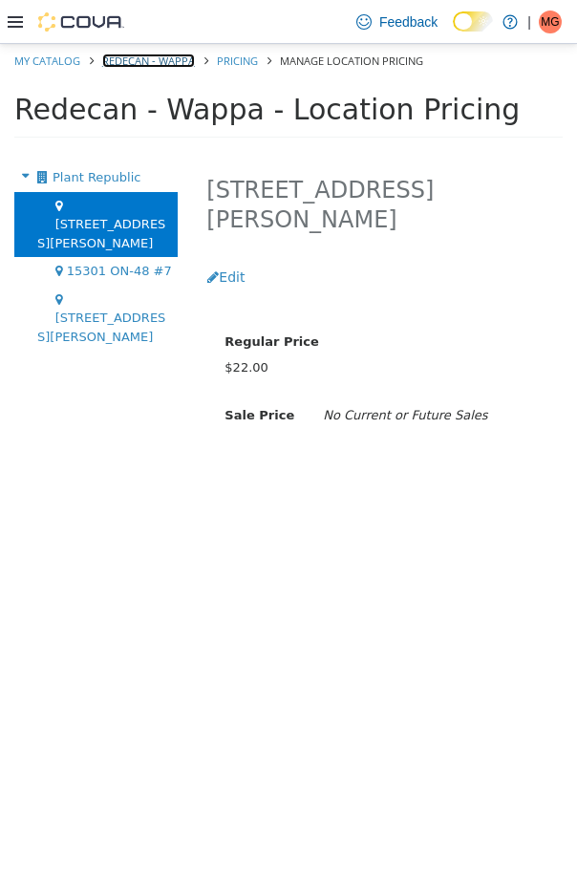
click at [126, 63] on link "Redecan - Wappa" at bounding box center [148, 60] width 93 height 14
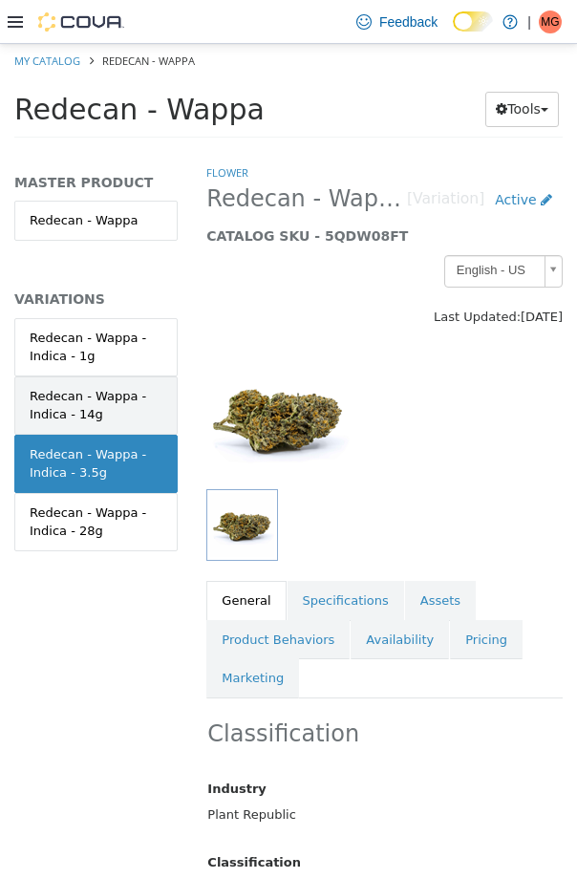
click at [146, 406] on div "Redecan - Wappa - Indica - 14g" at bounding box center [96, 405] width 133 height 37
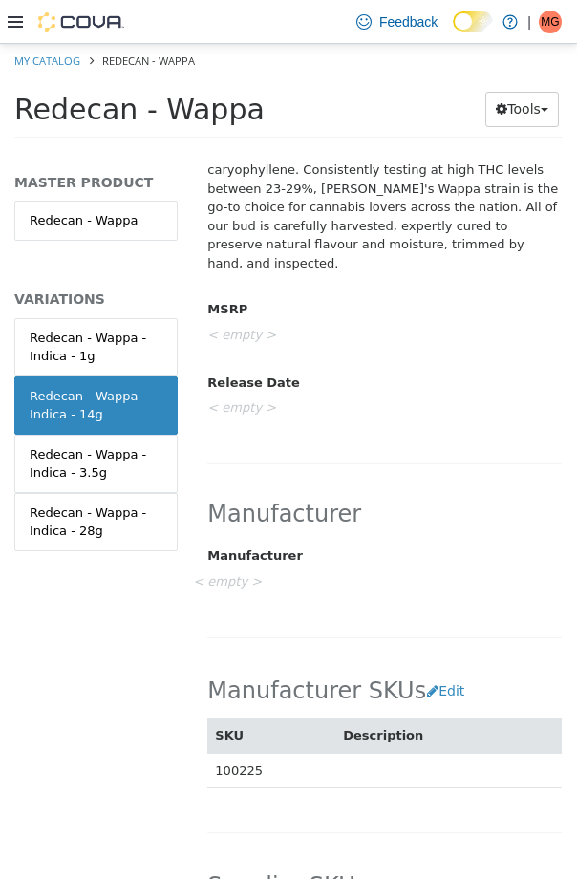
scroll to position [198, 0]
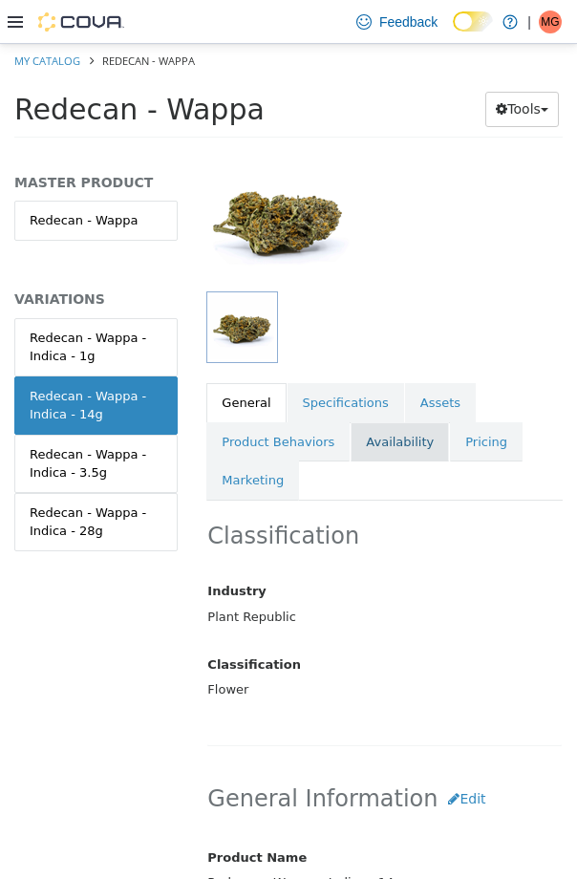
click at [419, 453] on link "Availability" at bounding box center [400, 442] width 98 height 40
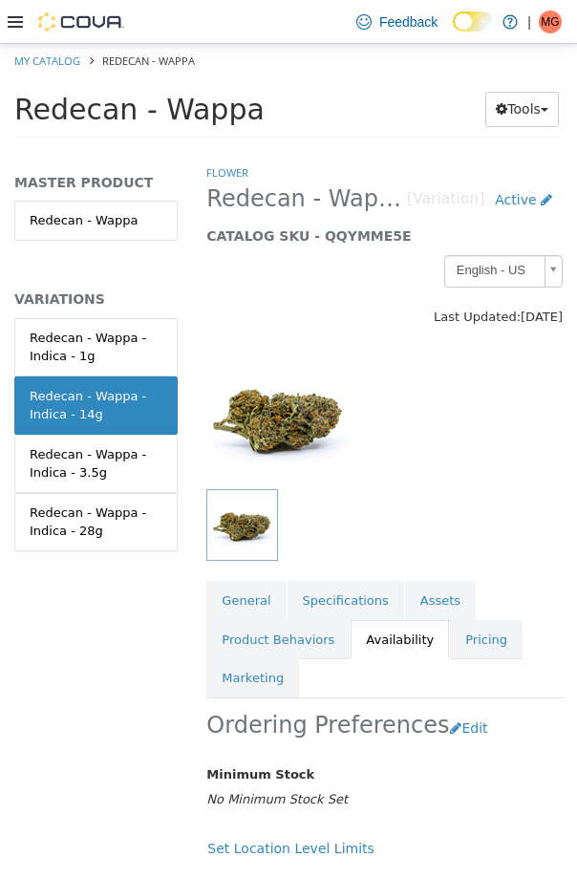
scroll to position [222, 0]
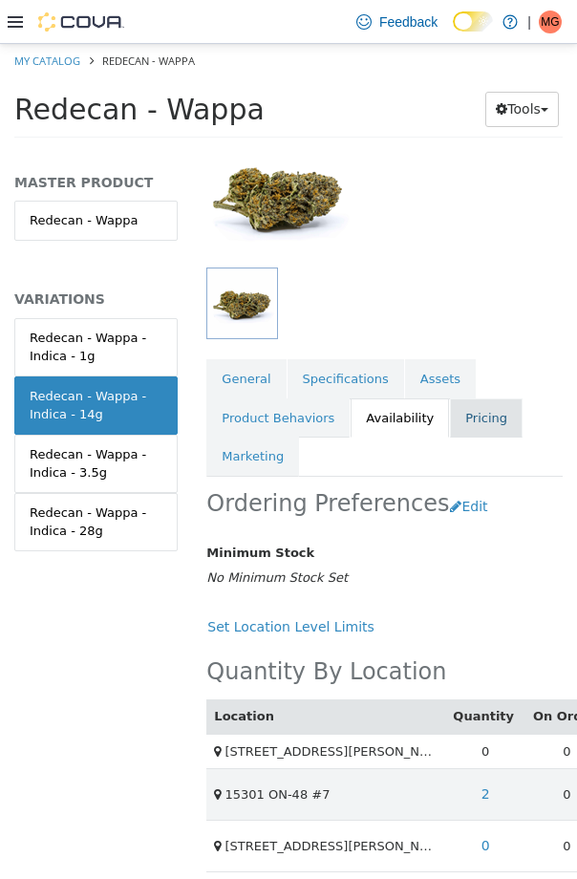
click at [481, 434] on link "Pricing" at bounding box center [486, 418] width 73 height 40
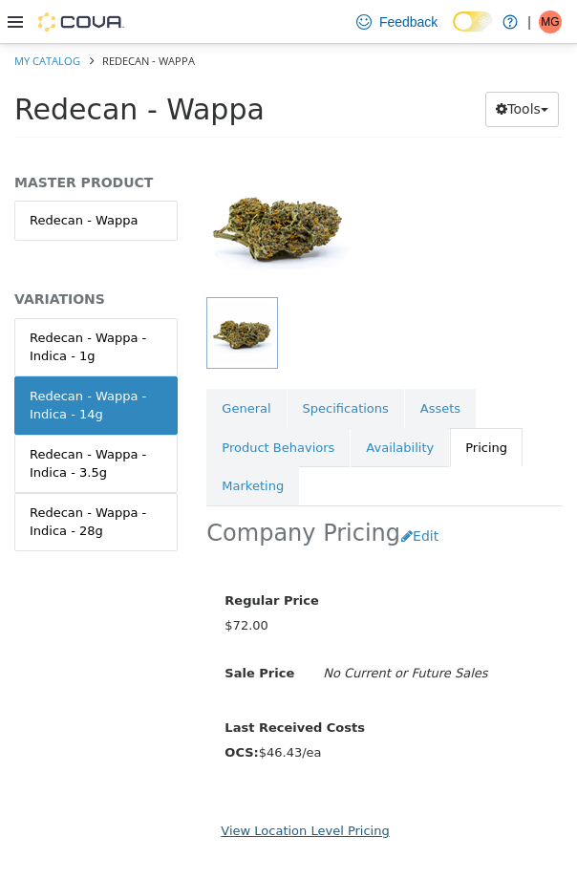
click at [339, 836] on link "View Location Level Pricing" at bounding box center [305, 830] width 168 height 14
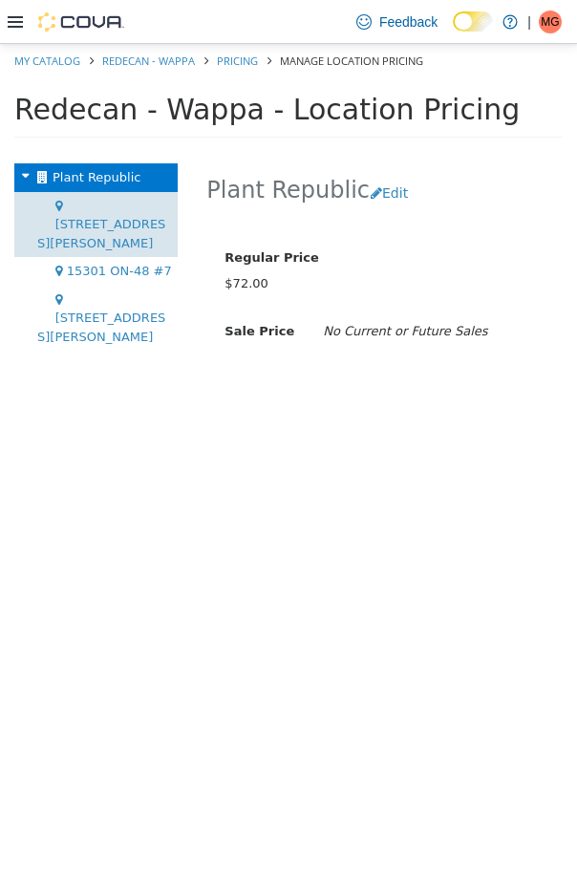
click at [108, 217] on div "[STREET_ADDRESS][PERSON_NAME]" at bounding box center [95, 225] width 163 height 66
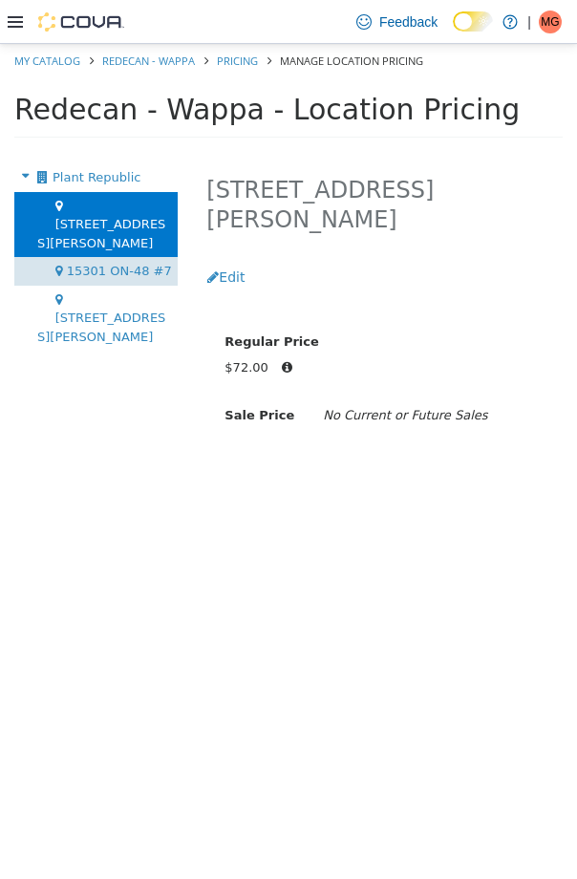
click at [112, 257] on div "15301 ON-48 #7" at bounding box center [95, 271] width 163 height 29
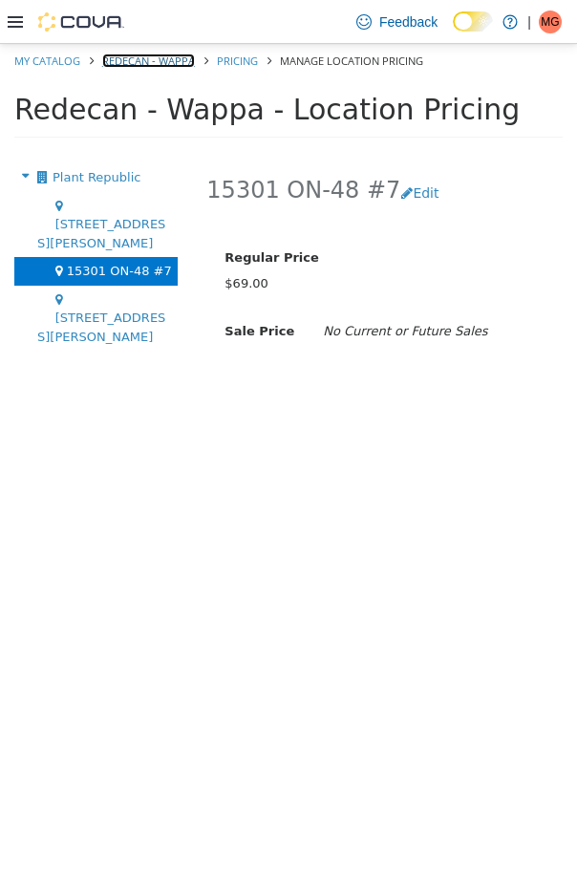
click at [181, 60] on link "Redecan - Wappa" at bounding box center [148, 60] width 93 height 14
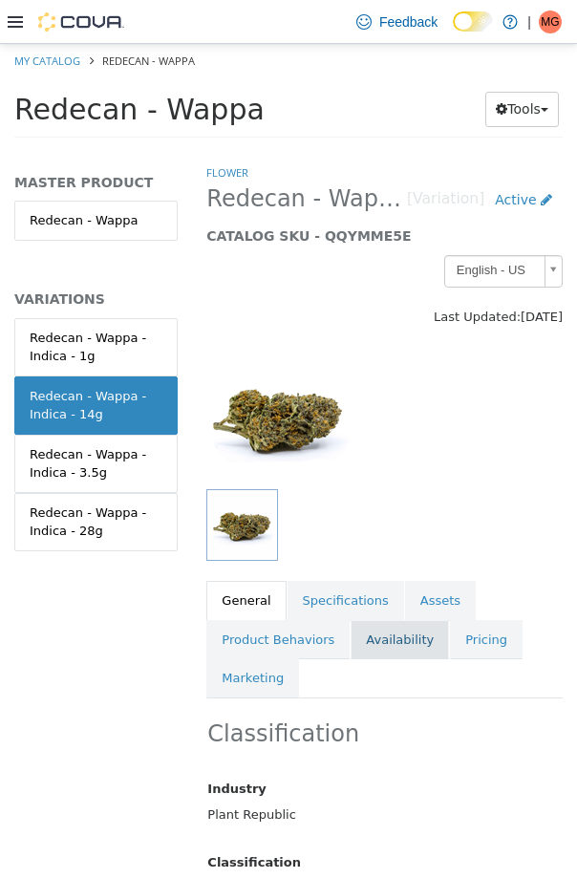
click at [401, 644] on link "Availability" at bounding box center [400, 640] width 98 height 40
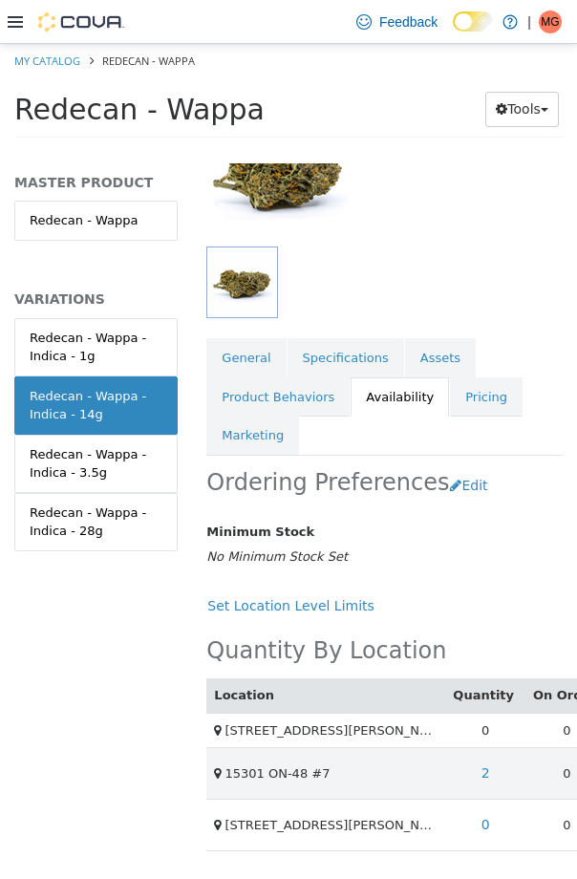
scroll to position [247, 0]
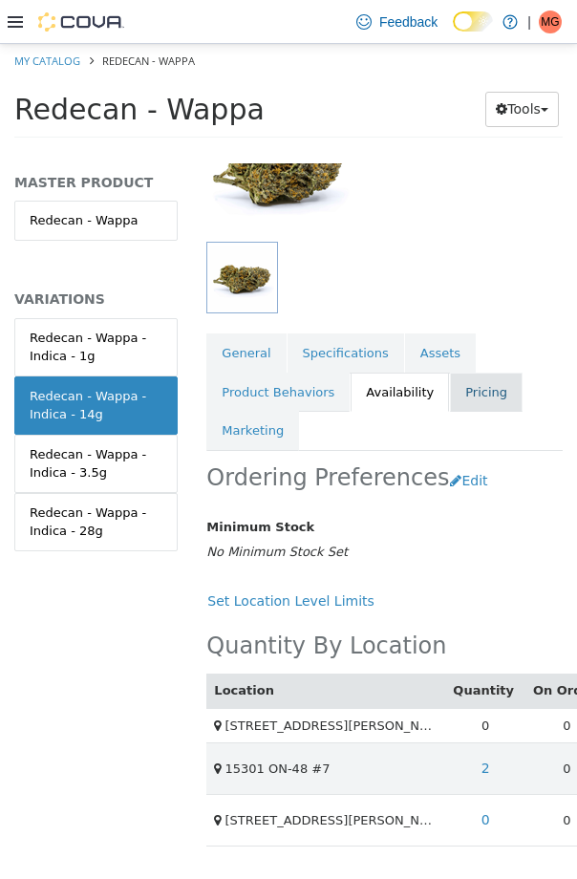
click at [489, 389] on link "Pricing" at bounding box center [486, 393] width 73 height 40
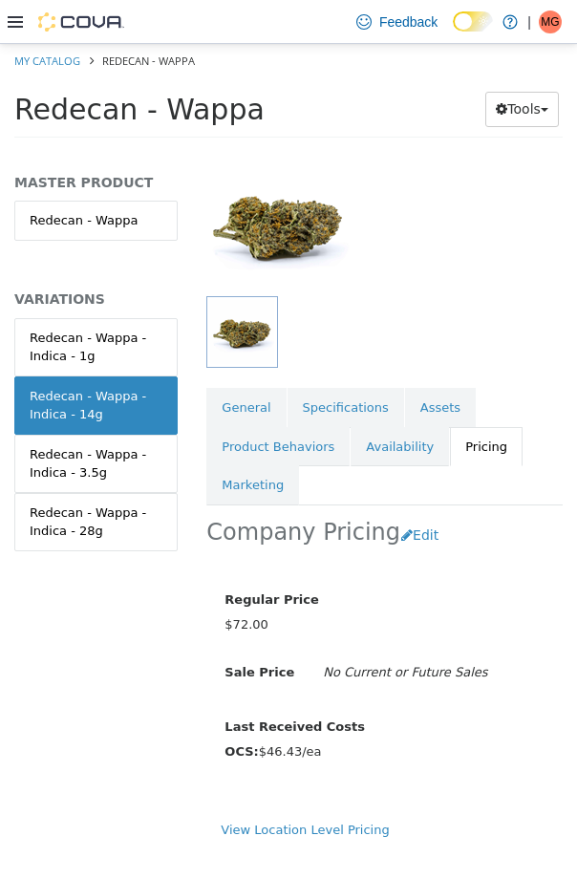
scroll to position [192, 0]
click at [259, 823] on link "View Location Level Pricing" at bounding box center [305, 830] width 168 height 14
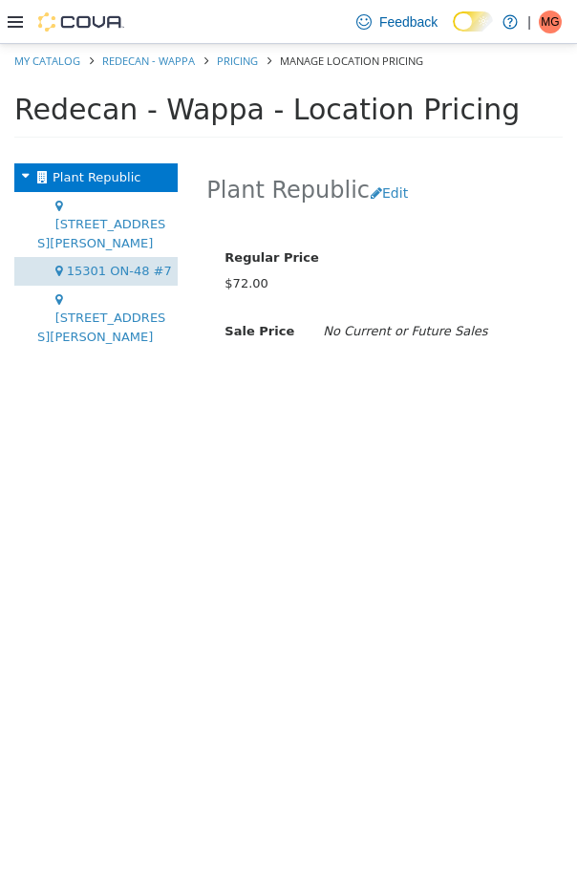
click at [149, 257] on div "15301 ON-48 #7" at bounding box center [95, 271] width 163 height 29
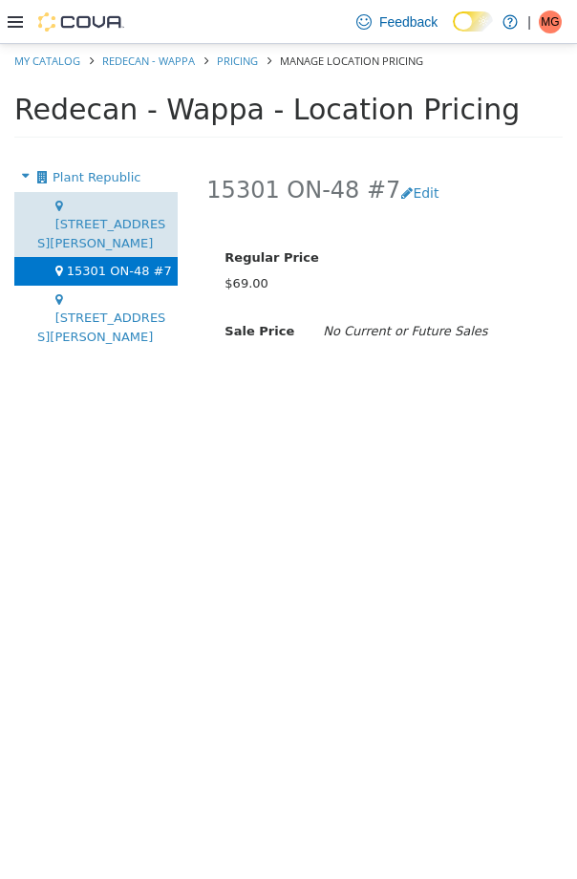
click at [149, 215] on div "[STREET_ADDRESS][PERSON_NAME]" at bounding box center [95, 225] width 163 height 66
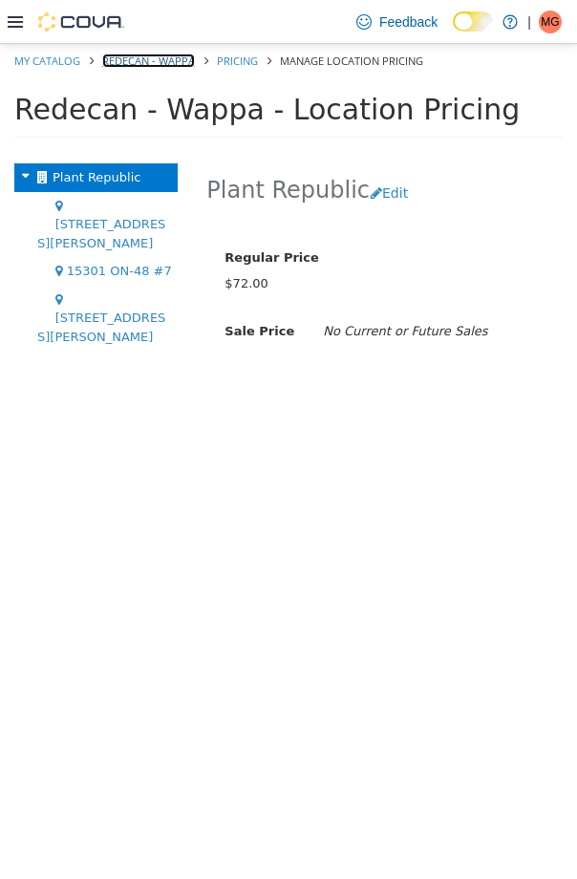
click at [174, 68] on link "Redecan - Wappa" at bounding box center [148, 60] width 93 height 14
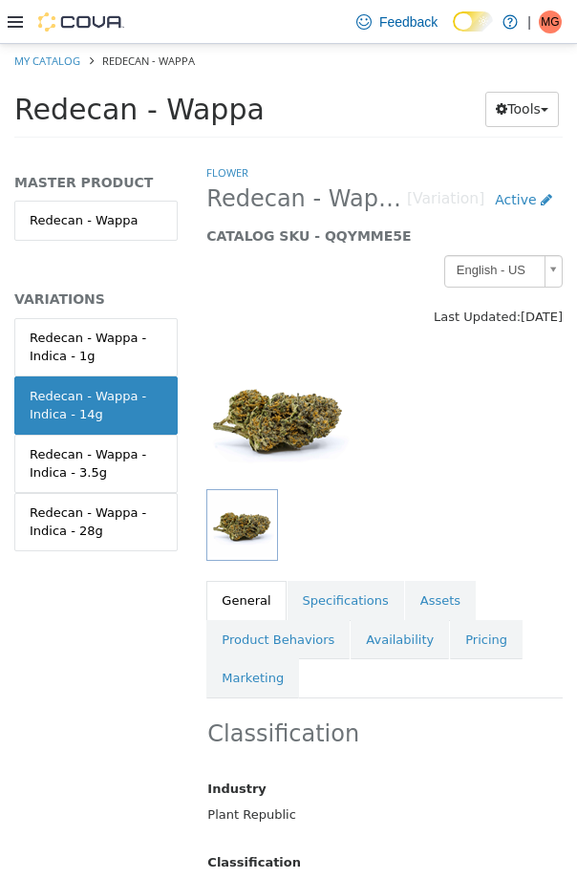
click at [119, 389] on div "Redecan - Wappa - Indica - 14g" at bounding box center [96, 405] width 133 height 37
click at [63, 64] on link "My Catalog" at bounding box center [47, 60] width 66 height 14
select select "**********"
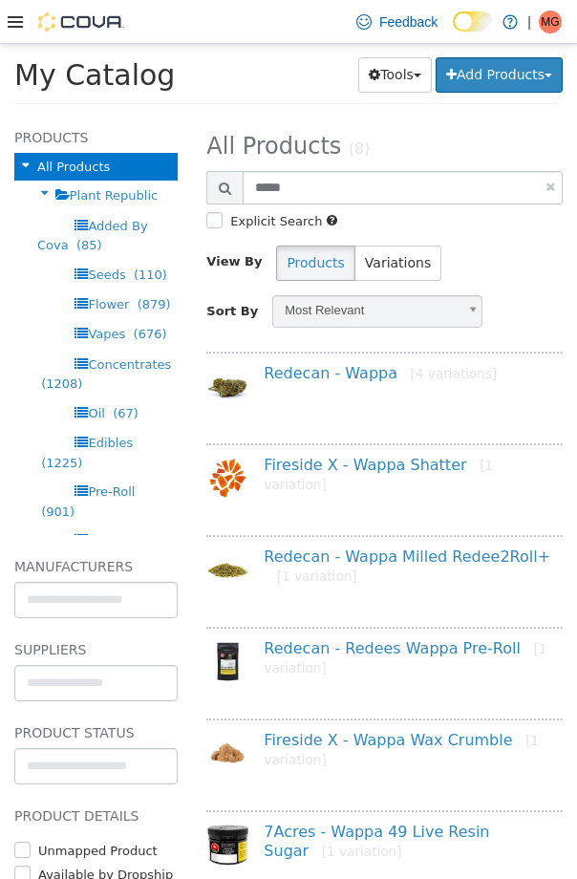
click at [279, 361] on div "Redecan - Wappa [4 variations]" at bounding box center [384, 393] width 356 height 82
click at [279, 371] on link "Redecan - Wappa [4 variations]" at bounding box center [380, 373] width 233 height 18
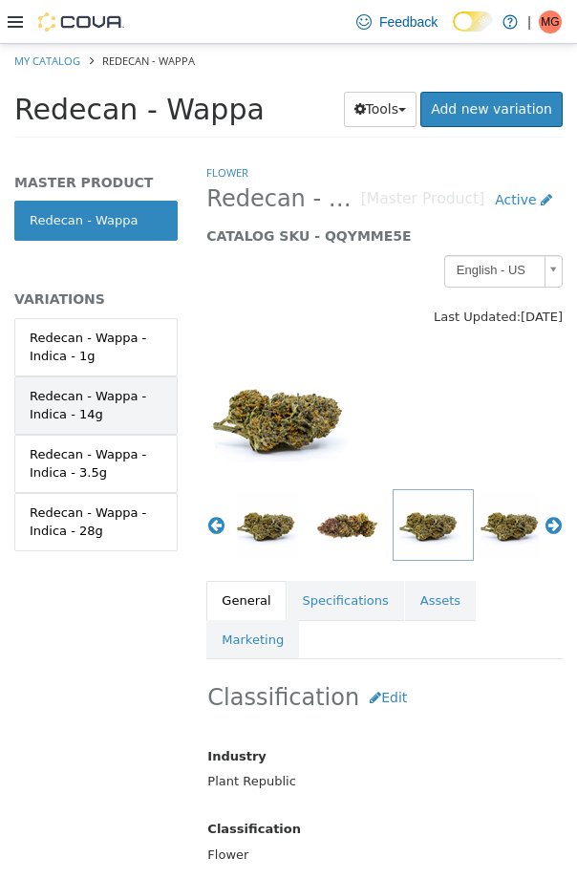
click at [126, 407] on div "Redecan - Wappa - Indica - 14g" at bounding box center [96, 405] width 133 height 37
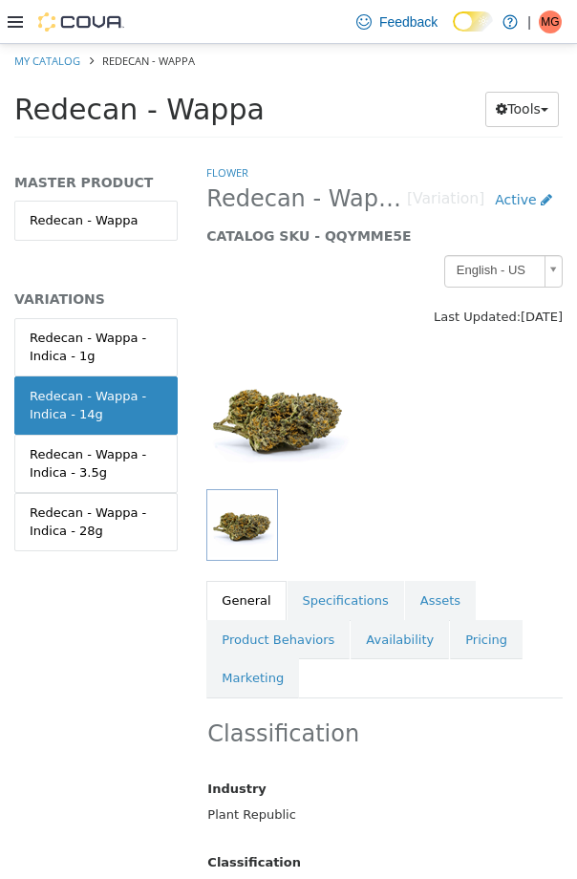
scroll to position [154, 0]
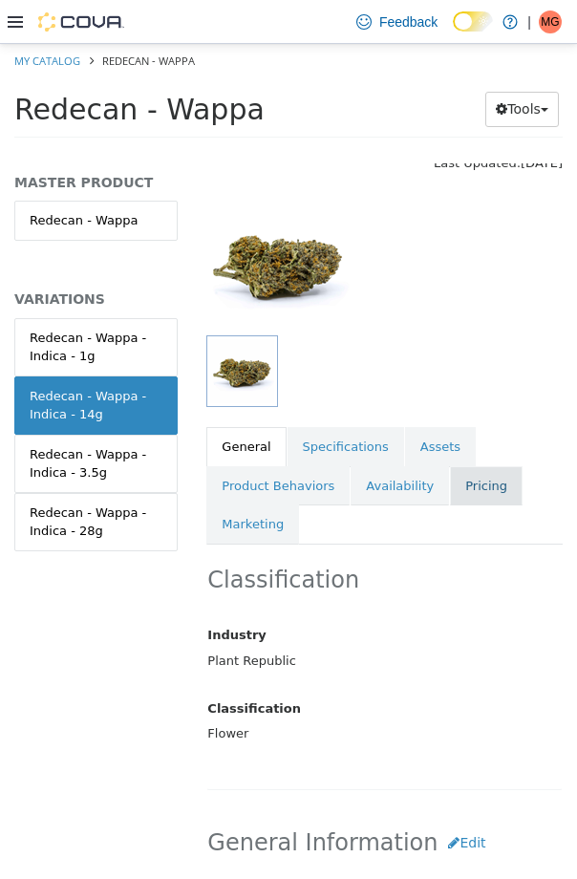
click at [486, 486] on link "Pricing" at bounding box center [486, 486] width 73 height 40
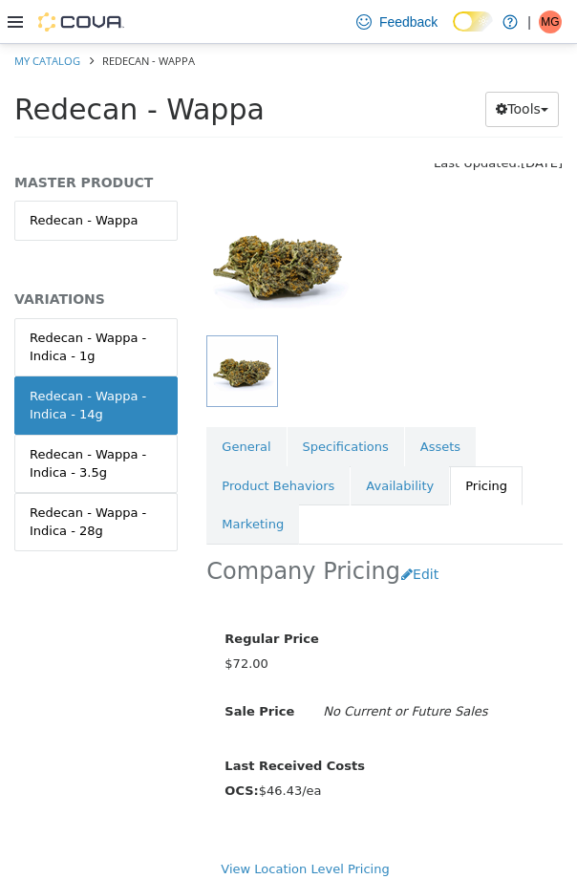
scroll to position [192, 0]
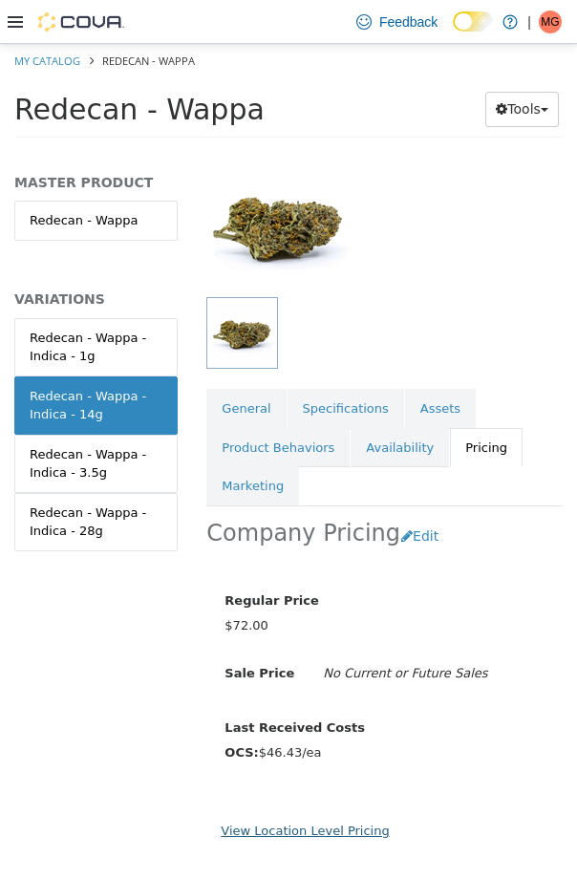
click at [301, 837] on link "View Location Level Pricing" at bounding box center [305, 830] width 168 height 14
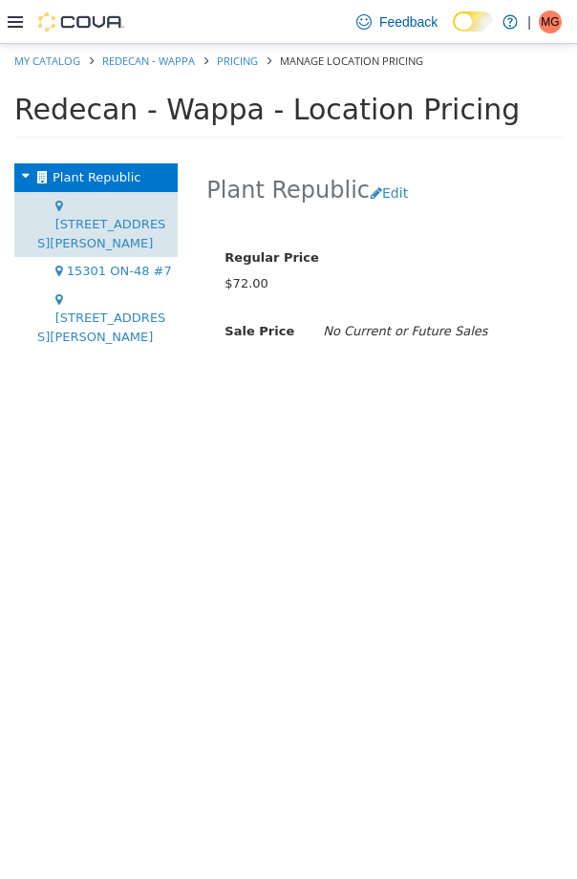
click at [130, 214] on div "[STREET_ADDRESS][PERSON_NAME]" at bounding box center [95, 225] width 163 height 66
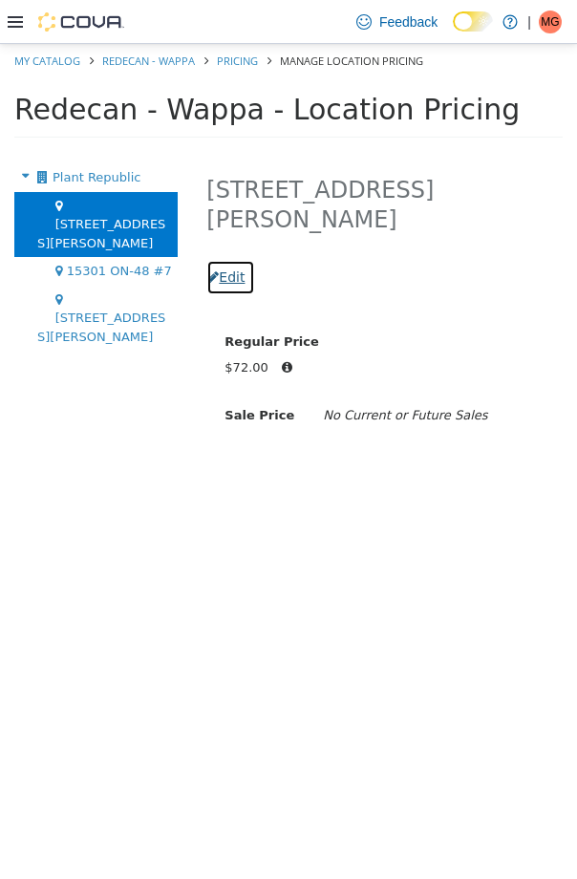
click at [255, 260] on button "Edit" at bounding box center [230, 277] width 49 height 35
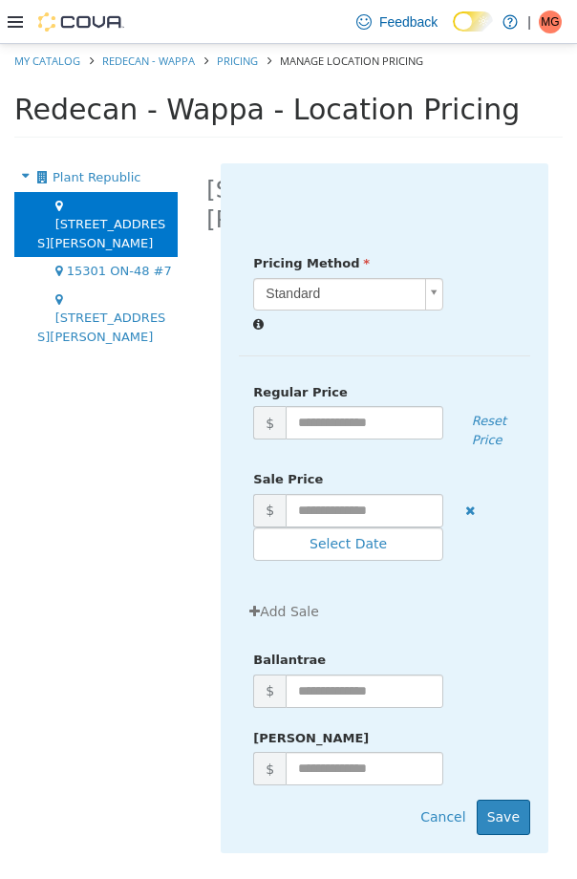
click at [123, 217] on span "[STREET_ADDRESS][PERSON_NAME]" at bounding box center [101, 233] width 128 height 33
click at [373, 406] on input "text" at bounding box center [365, 422] width 158 height 33
type input "**"
click at [499, 800] on button "Save" at bounding box center [503, 817] width 53 height 35
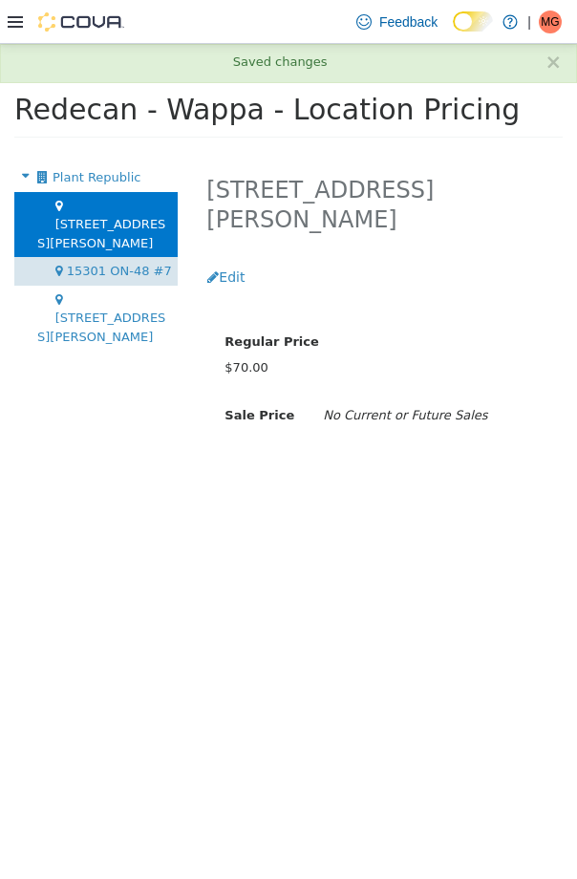
click at [147, 264] on span "15301 ON-48 #7" at bounding box center [119, 271] width 105 height 14
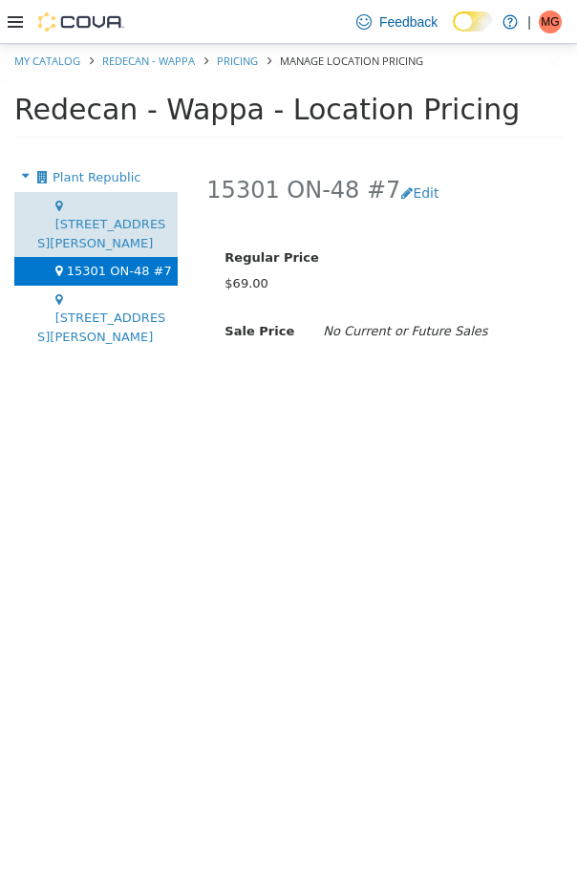
click at [142, 217] on span "[STREET_ADDRESS][PERSON_NAME]" at bounding box center [101, 233] width 128 height 33
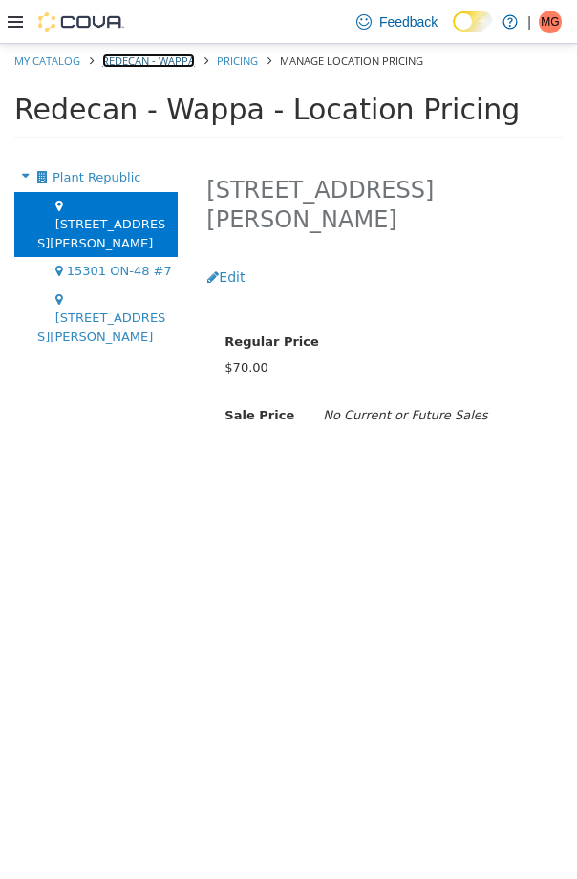
click at [152, 56] on link "Redecan - Wappa" at bounding box center [148, 60] width 93 height 14
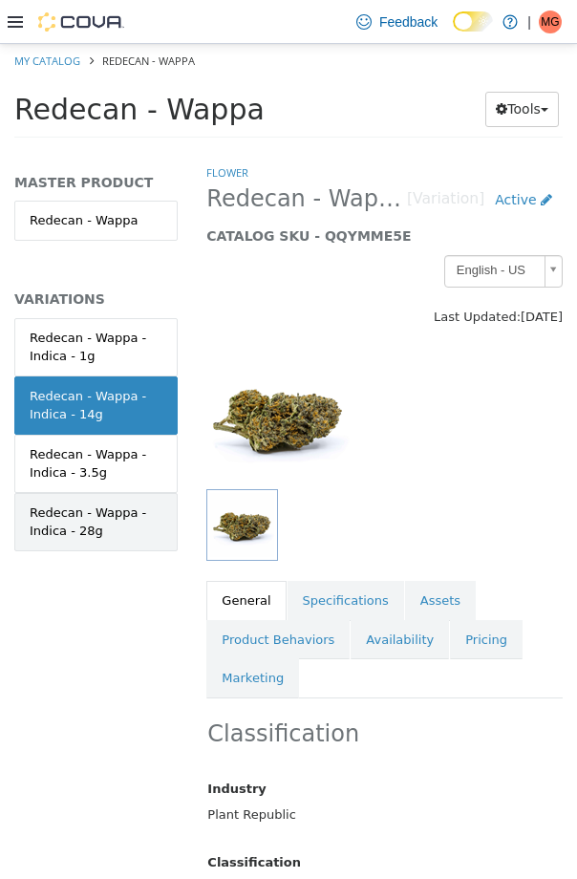
click at [114, 547] on link "Redecan - Wappa - Indica - 28g" at bounding box center [95, 522] width 163 height 58
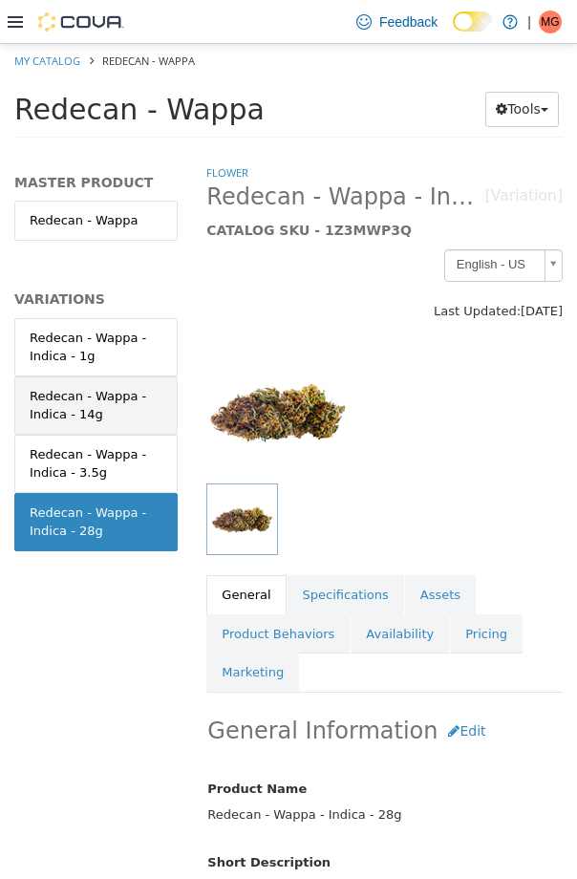
click at [116, 394] on div "Redecan - Wappa - Indica - 14g" at bounding box center [96, 405] width 133 height 37
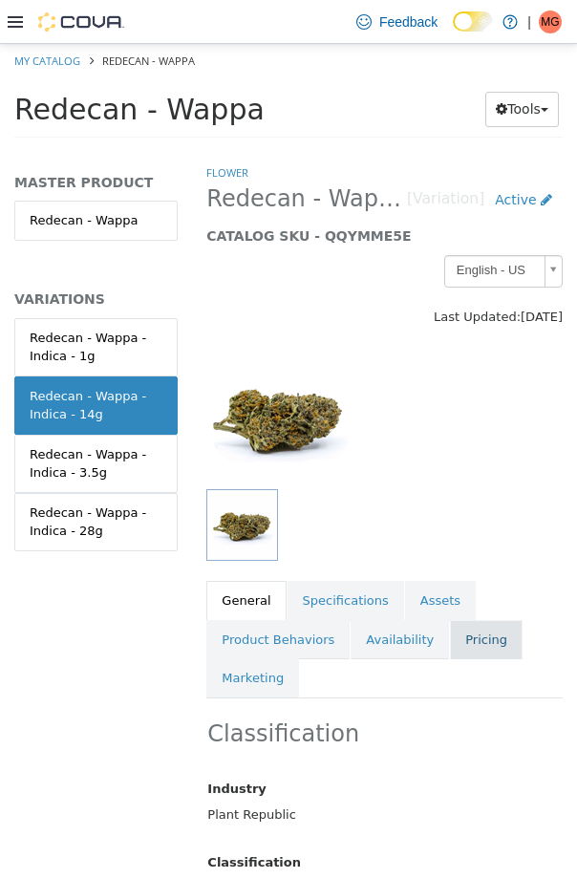
click at [490, 632] on link "Pricing" at bounding box center [486, 640] width 73 height 40
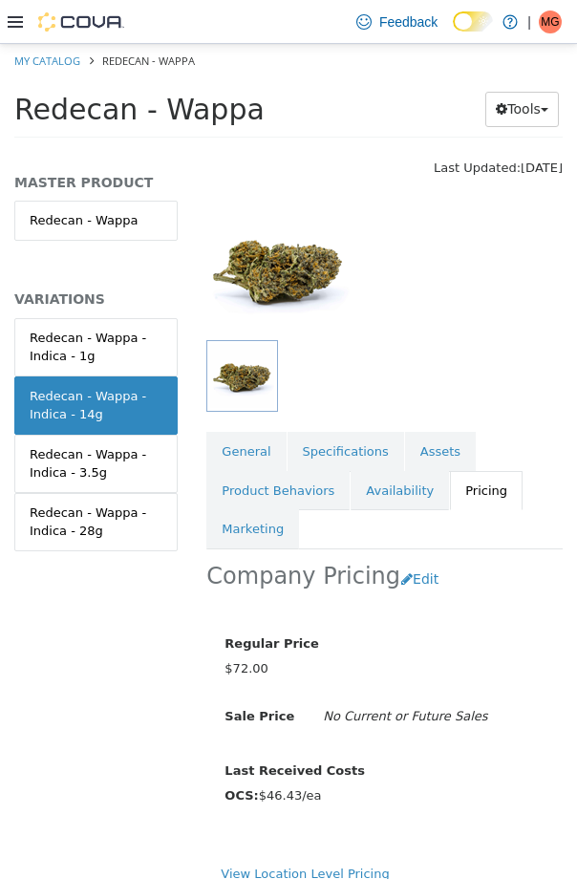
scroll to position [192, 0]
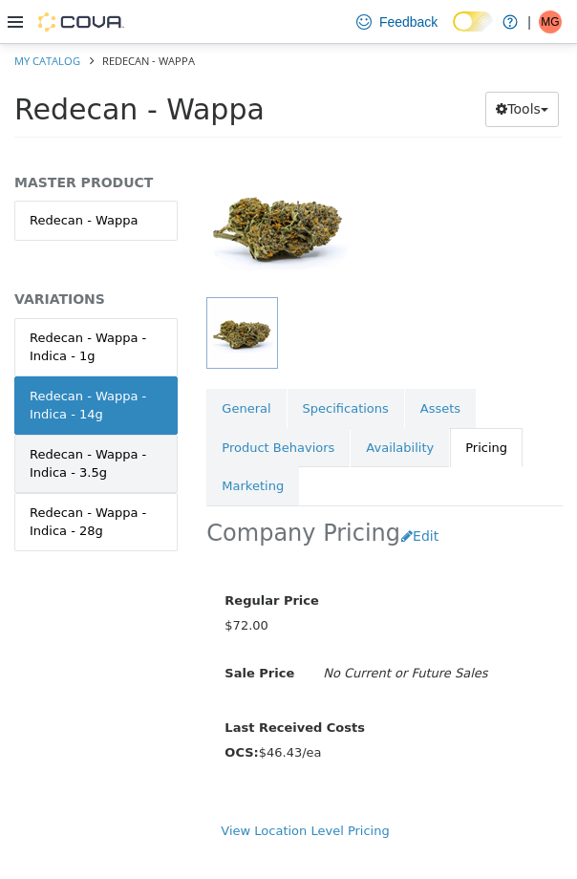
click at [59, 460] on div "Redecan - Wappa - Indica - 3.5g" at bounding box center [96, 463] width 133 height 37
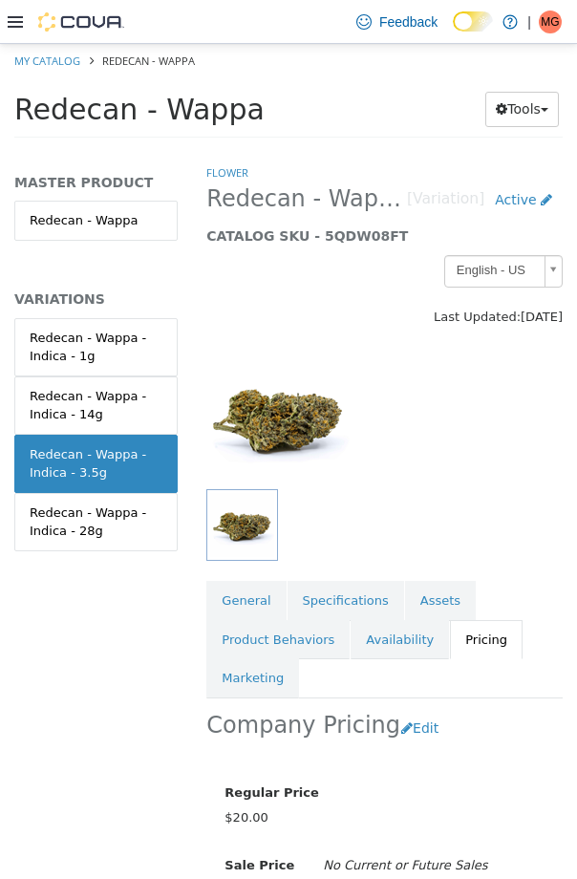
click at [81, 527] on div "Redecan - Wappa - Indica - 28g" at bounding box center [96, 521] width 133 height 37
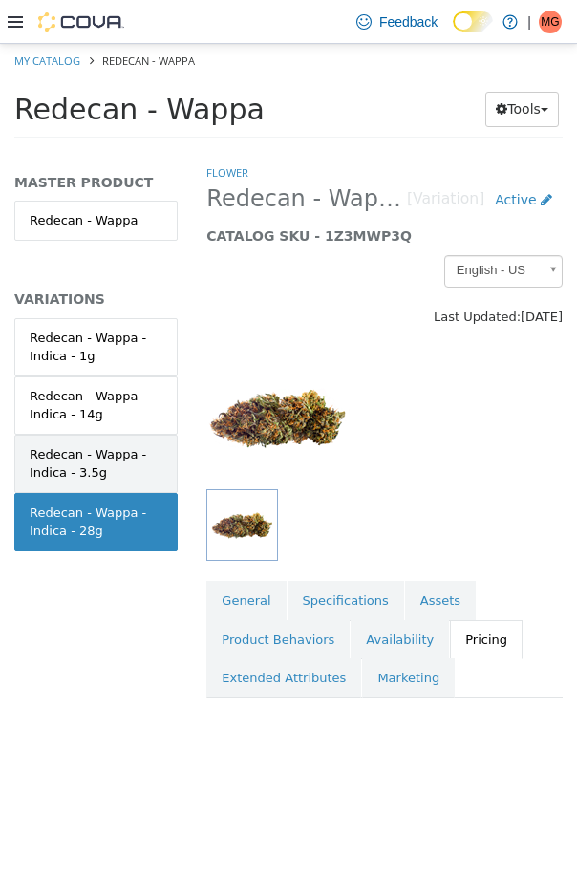
click at [72, 469] on div "Redecan - Wappa - Indica - 3.5g" at bounding box center [96, 463] width 133 height 37
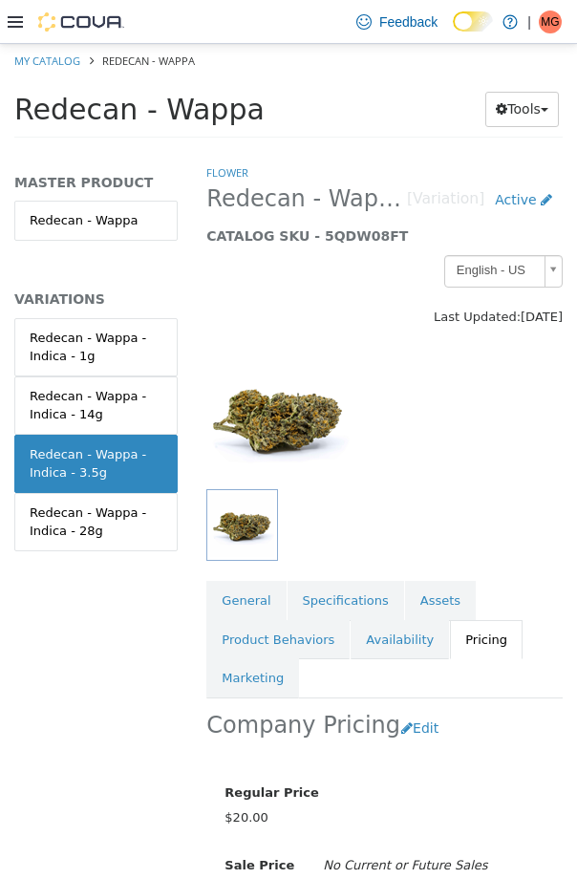
scroll to position [192, 0]
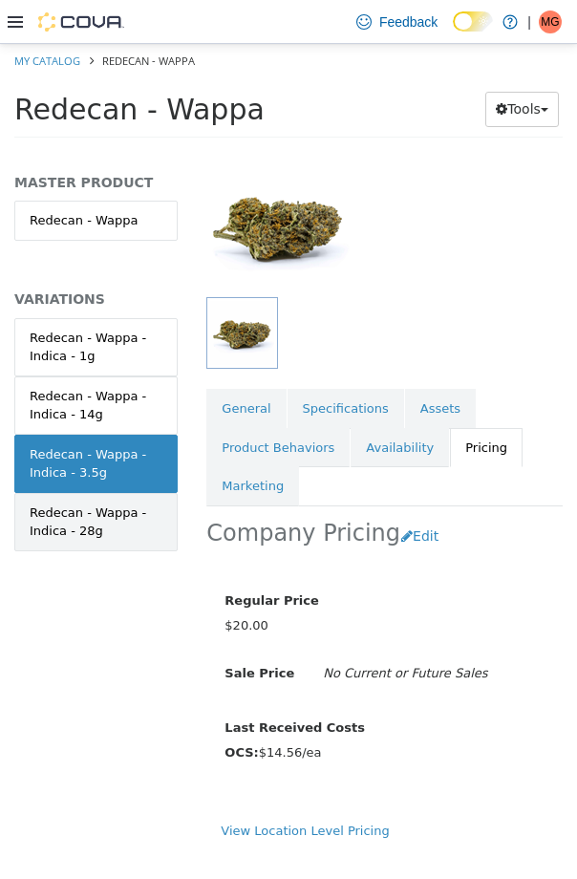
click at [117, 518] on div "Redecan - Wappa - Indica - 28g" at bounding box center [96, 521] width 133 height 37
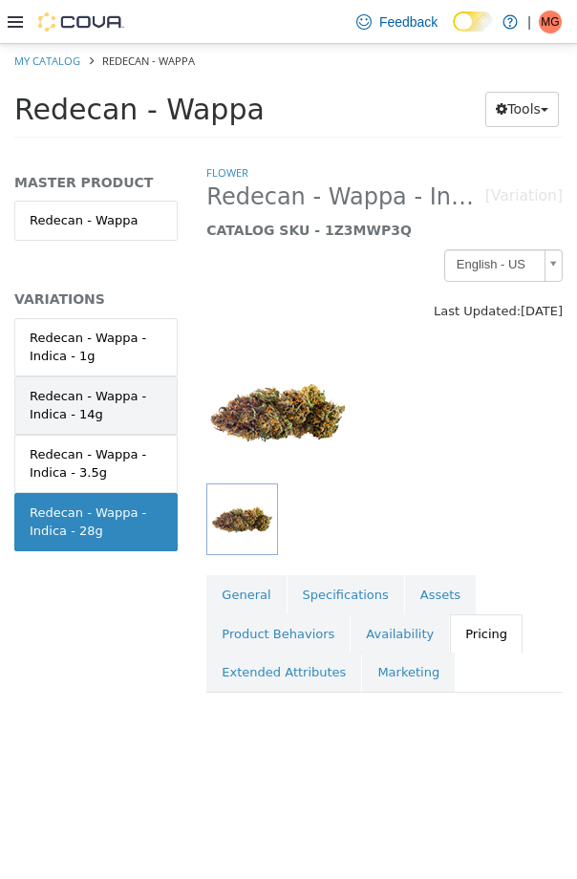
click at [76, 395] on div "Redecan - Wappa - Indica - 14g" at bounding box center [96, 405] width 133 height 37
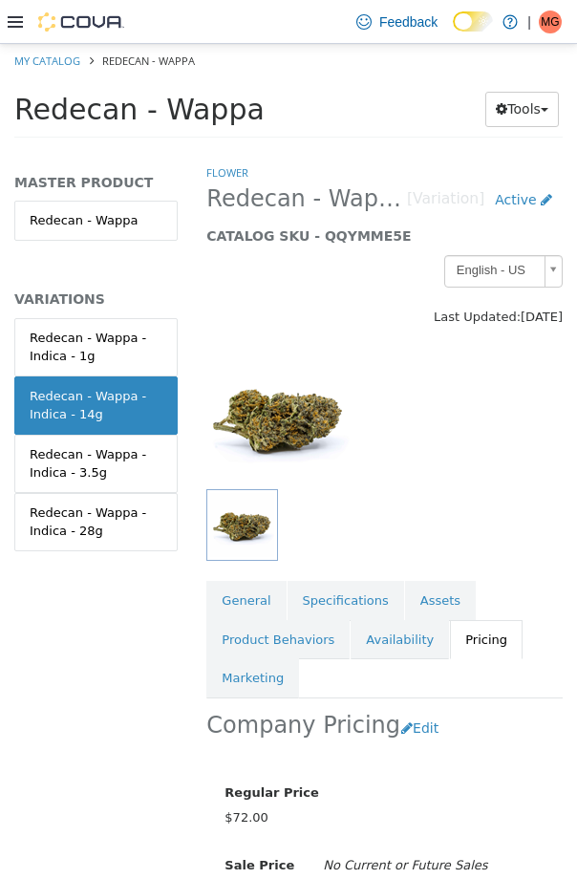
scroll to position [192, 0]
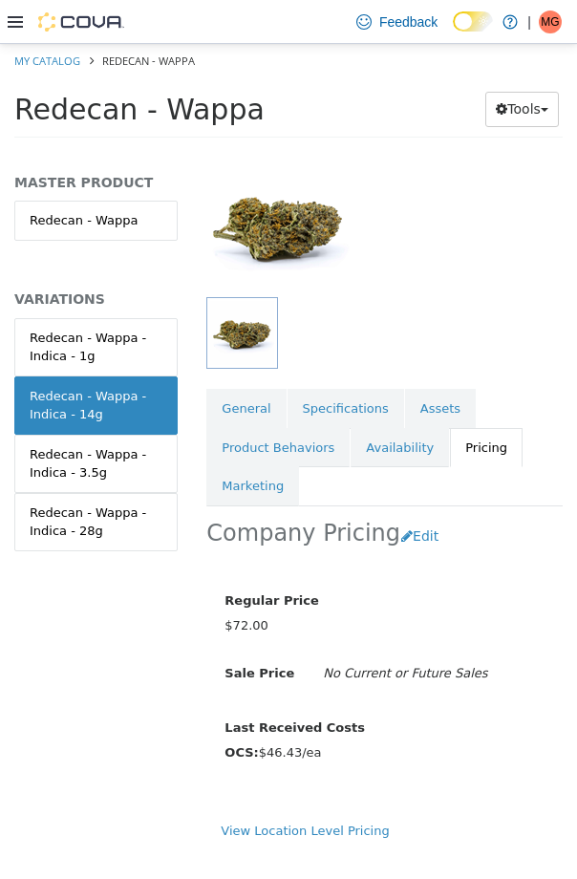
click at [299, 838] on div "View Location Level Pricing" at bounding box center [385, 830] width 328 height 19
click at [296, 832] on link "View Location Level Pricing" at bounding box center [305, 830] width 168 height 14
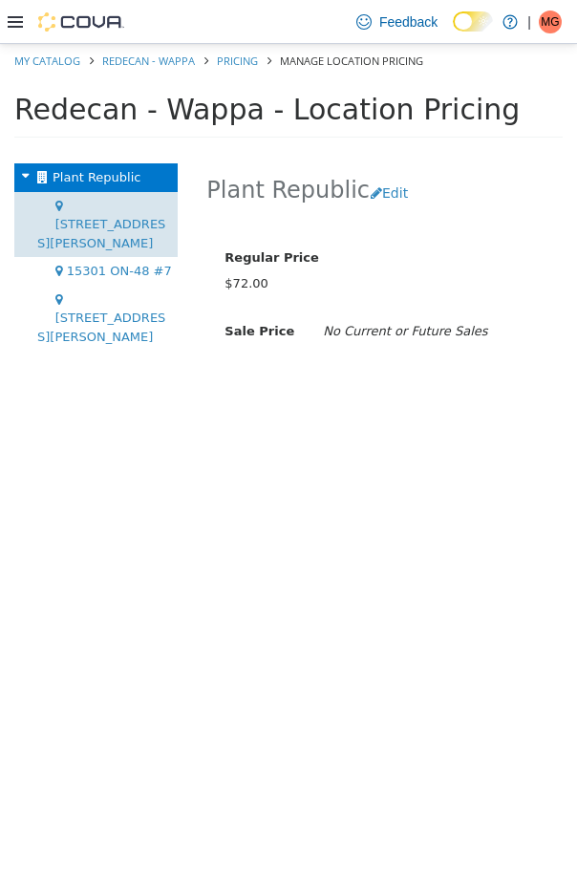
click at [105, 217] on span "[STREET_ADDRESS][PERSON_NAME]" at bounding box center [101, 233] width 128 height 33
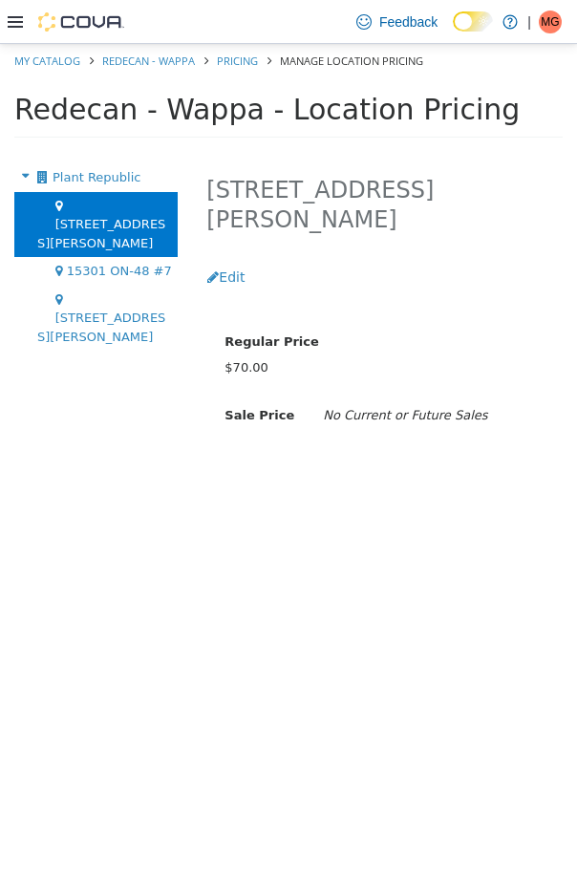
click at [58, 47] on ol "My Catalog Redecan - Wappa Pricing Manage Location Pricing" at bounding box center [288, 61] width 577 height 34
click at [54, 69] on li "My Catalog" at bounding box center [48, 60] width 69 height 17
click at [54, 53] on li "My Catalog" at bounding box center [48, 60] width 69 height 17
click at [54, 65] on link "My Catalog" at bounding box center [47, 60] width 66 height 14
select select "**********"
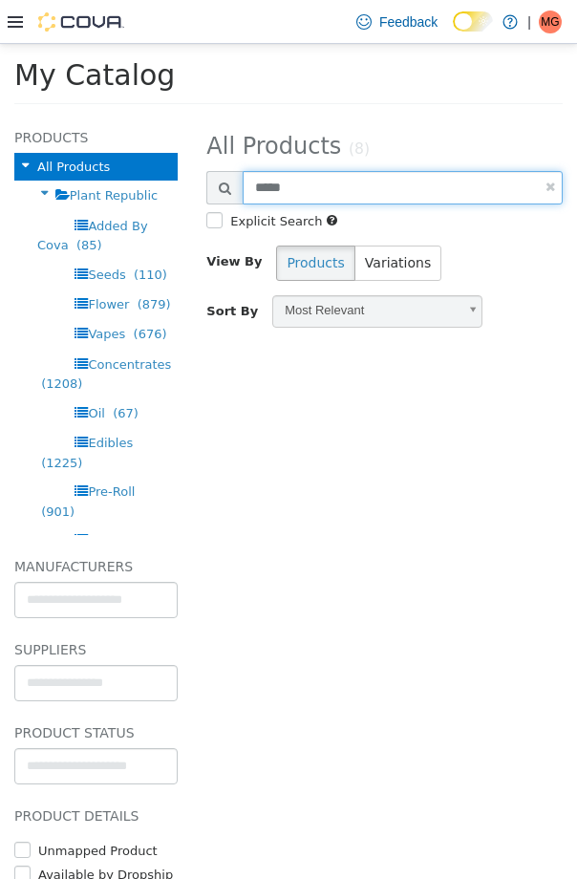
click at [325, 195] on input "*****" at bounding box center [403, 187] width 320 height 33
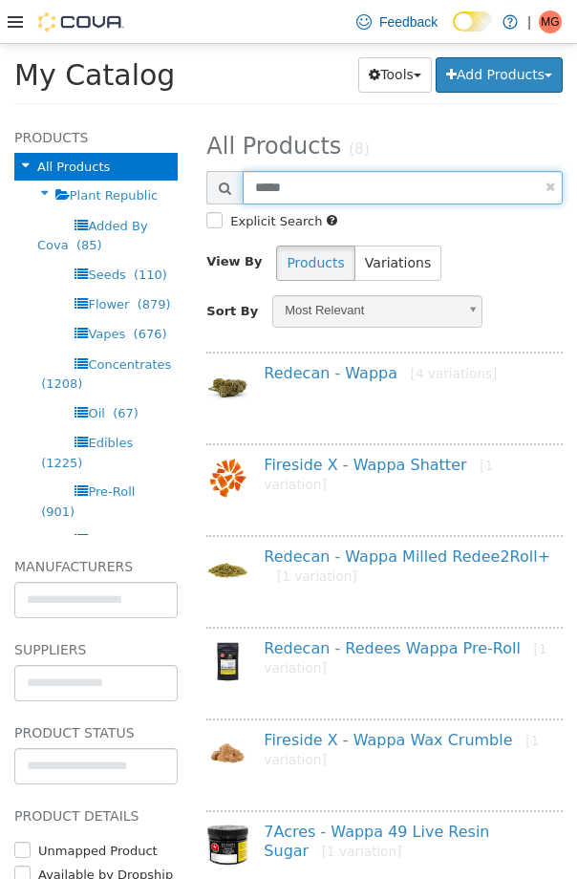
click at [325, 195] on input "*****" at bounding box center [403, 187] width 320 height 33
type input "**********"
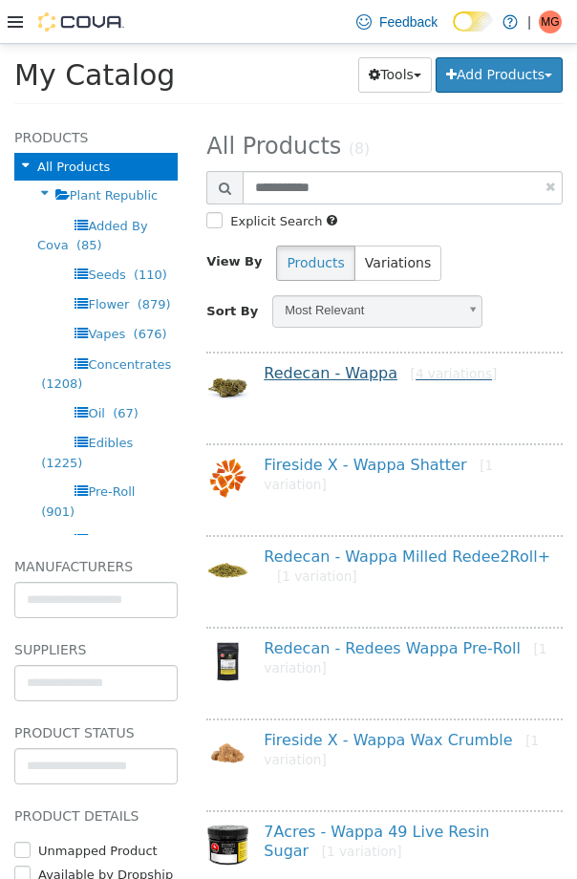
select select "**********"
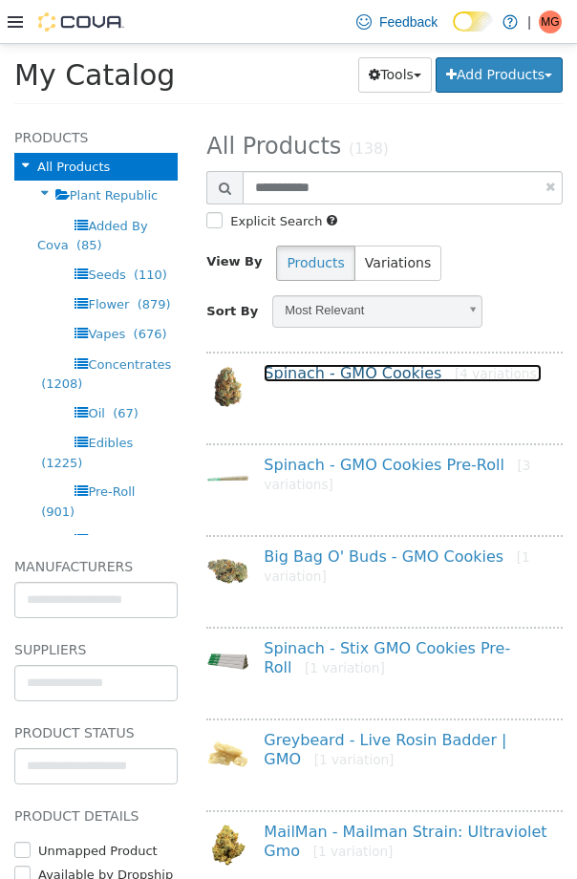
click at [329, 377] on link "Spinach - GMO Cookies [4 variations]" at bounding box center [402, 373] width 277 height 18
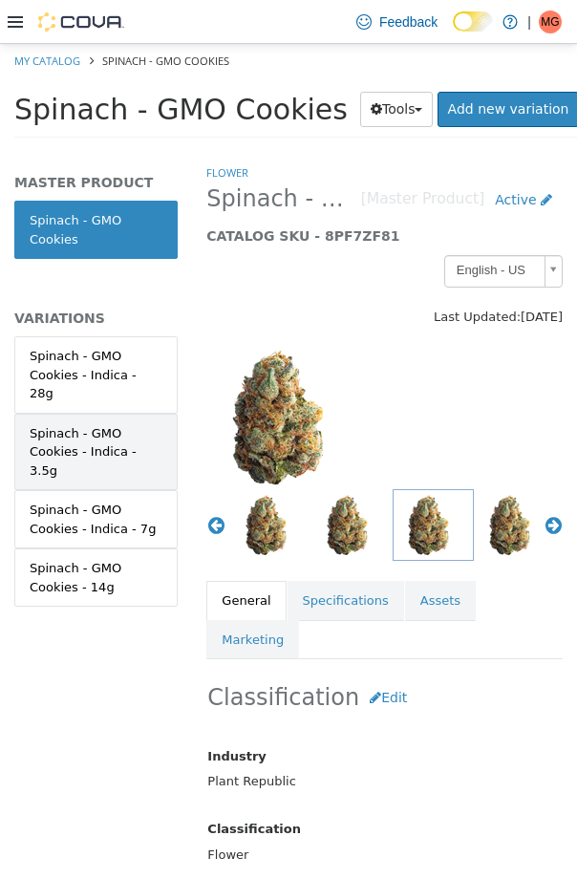
click at [108, 427] on div "Spinach - GMO Cookies - Indica - 3.5g" at bounding box center [96, 452] width 133 height 56
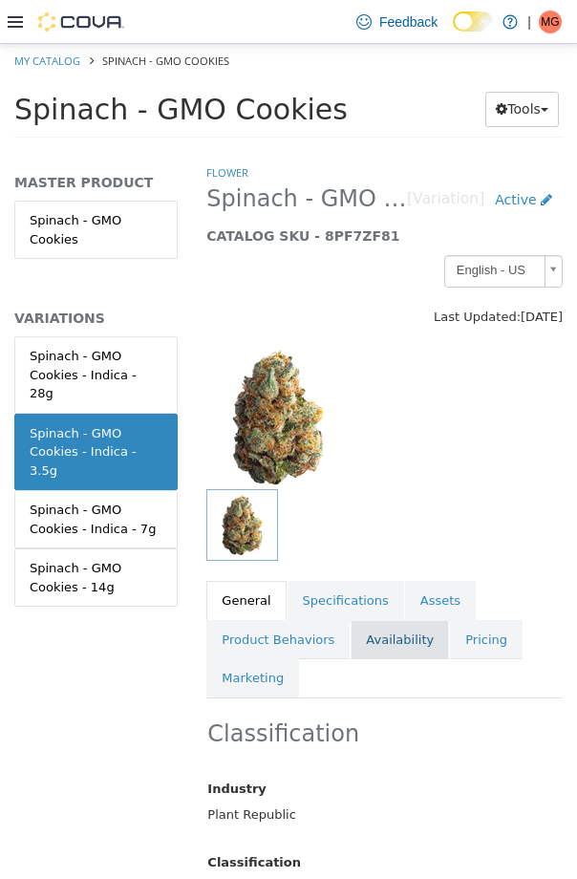
click at [401, 646] on link "Availability" at bounding box center [400, 640] width 98 height 40
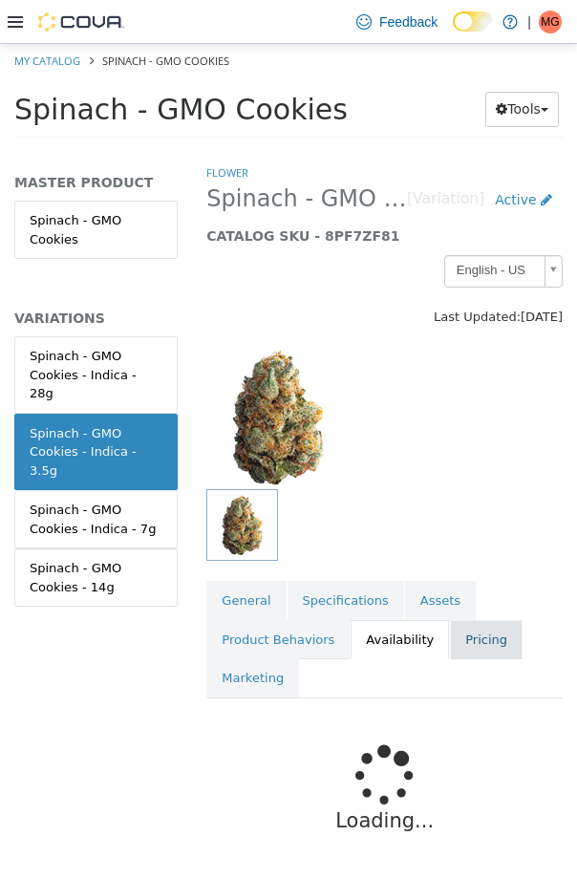
click at [482, 635] on link "Pricing" at bounding box center [486, 640] width 73 height 40
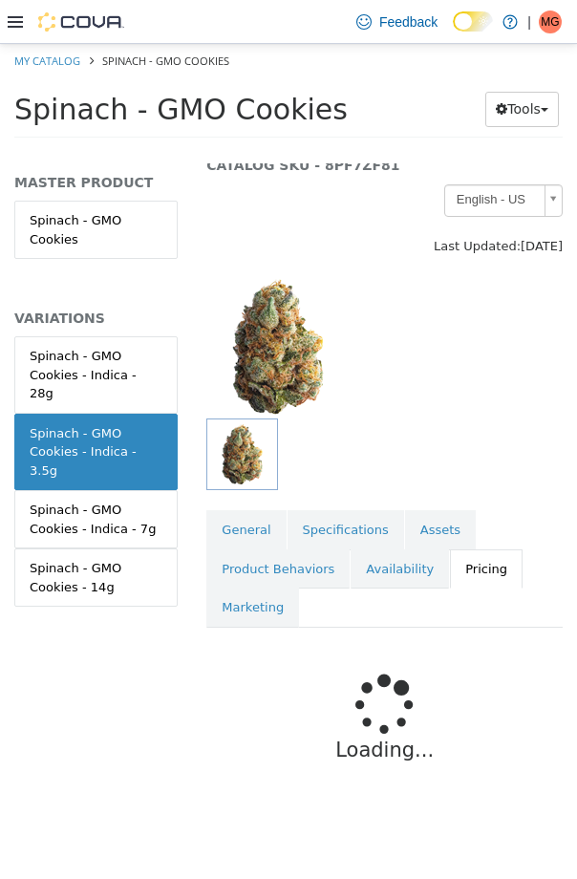
scroll to position [192, 0]
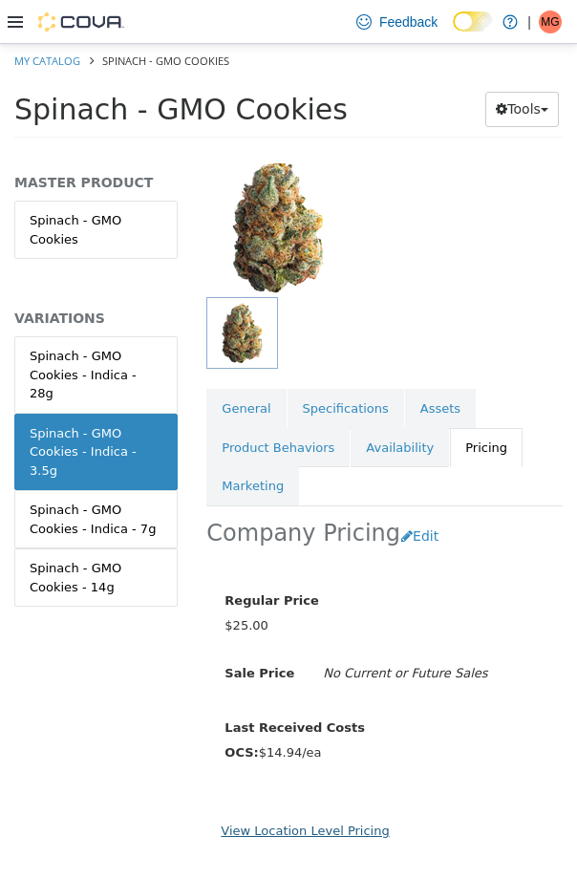
click at [349, 836] on link "View Location Level Pricing" at bounding box center [305, 830] width 168 height 14
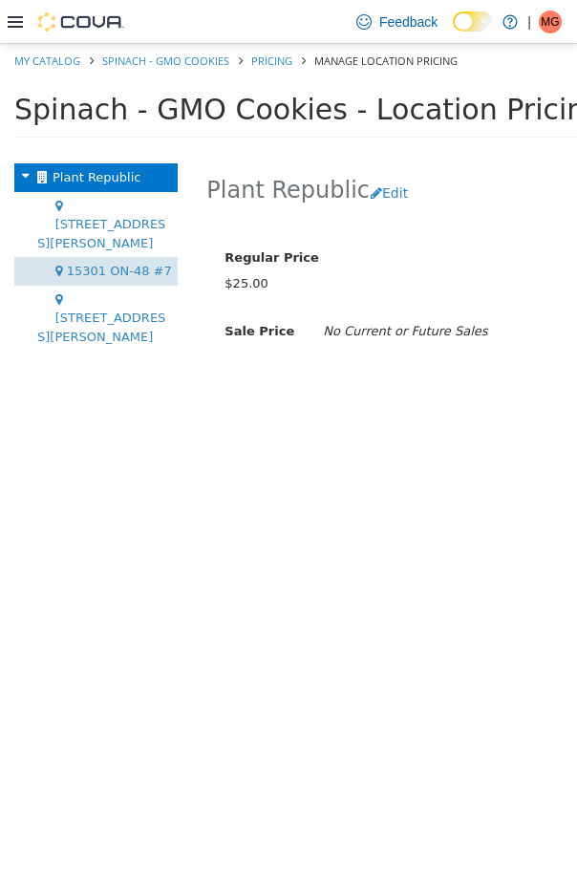
click at [79, 257] on div "15301 ON-48 #7" at bounding box center [95, 271] width 163 height 29
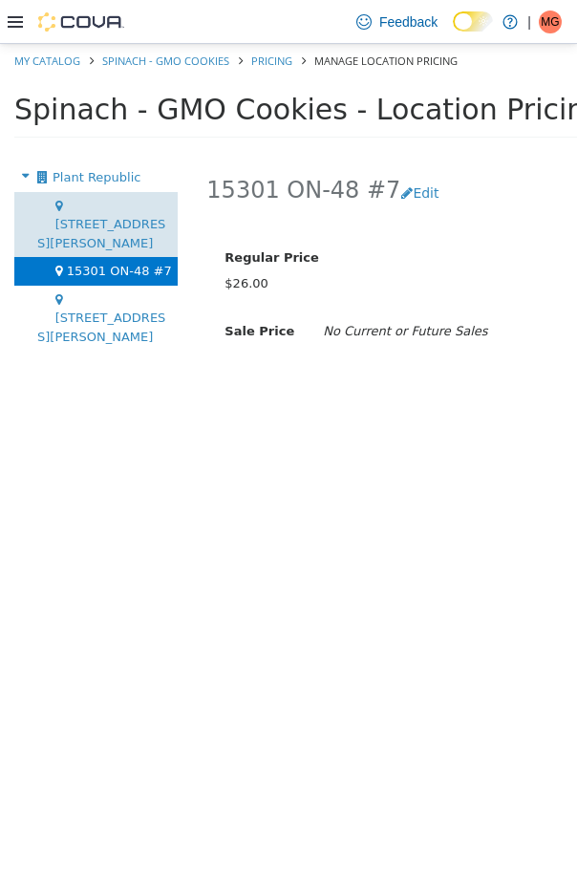
click at [79, 217] on span "[STREET_ADDRESS][PERSON_NAME]" at bounding box center [101, 233] width 128 height 33
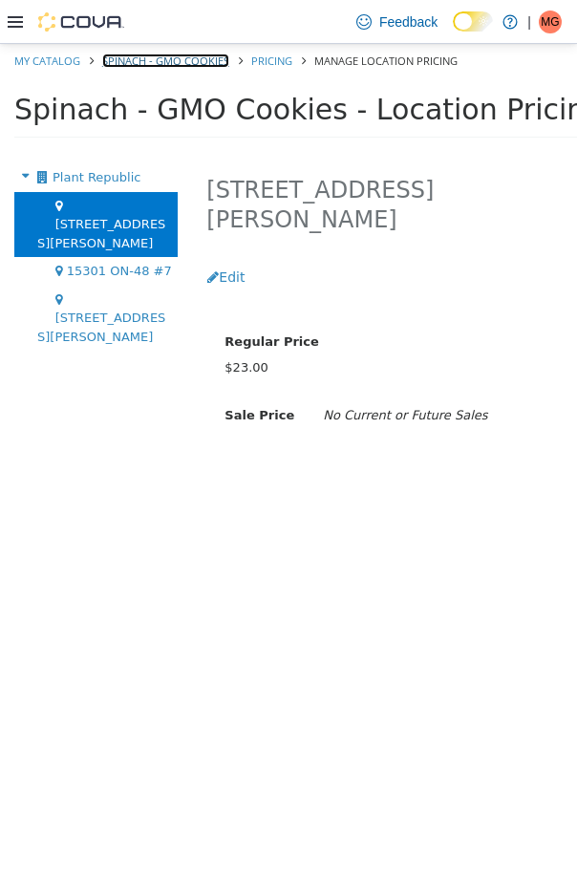
click at [132, 55] on link "Spinach - GMO Cookies" at bounding box center [165, 60] width 127 height 14
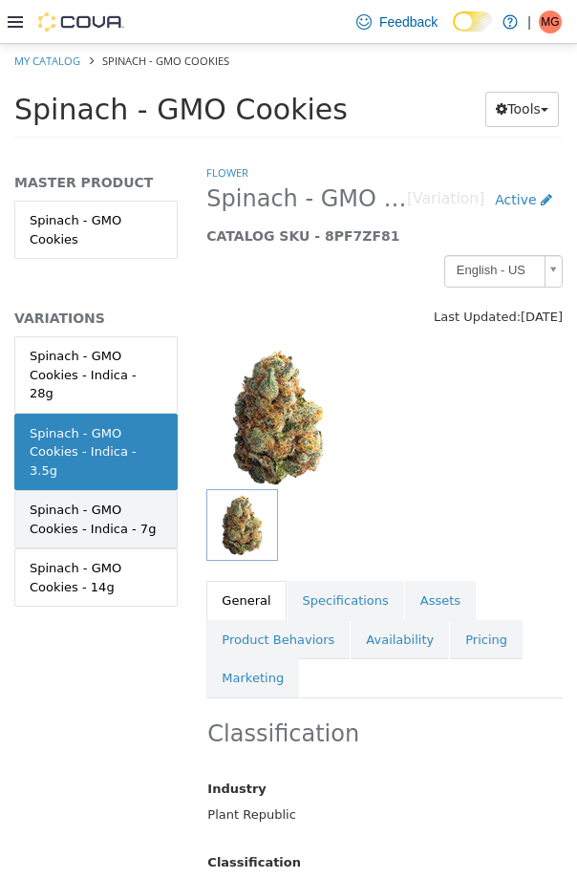
click at [131, 501] on div "Spinach - GMO Cookies - Indica - 7g" at bounding box center [96, 519] width 133 height 37
